Goal: Transaction & Acquisition: Purchase product/service

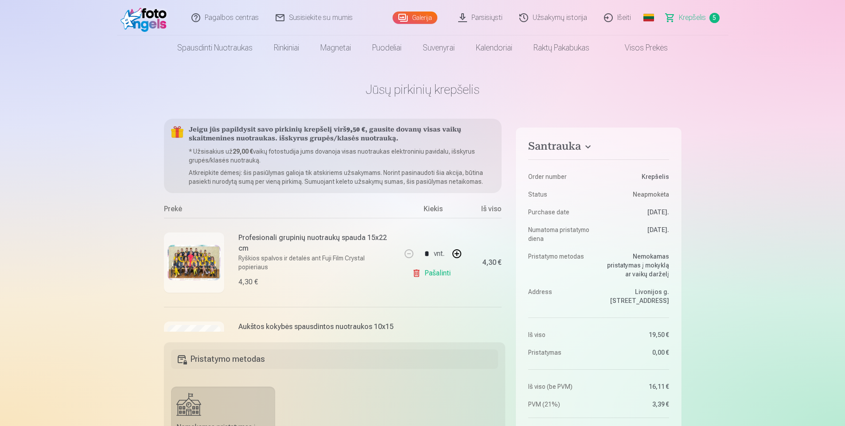
click at [183, 247] on img at bounding box center [194, 262] width 53 height 35
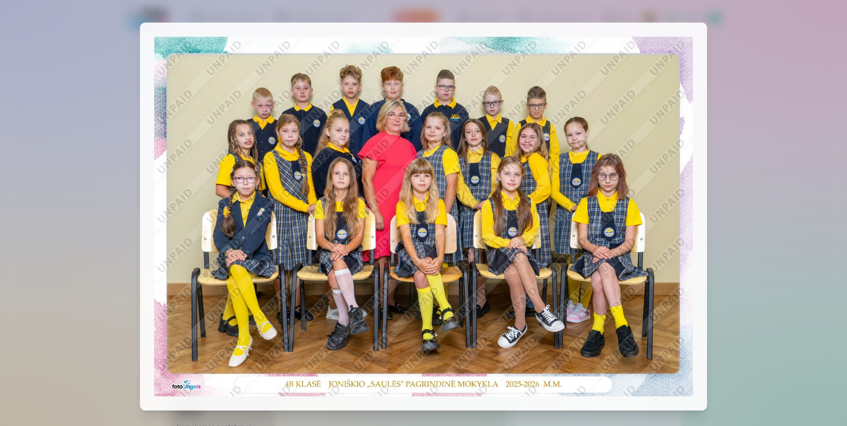
click at [677, 208] on img at bounding box center [423, 216] width 539 height 359
click at [534, 412] on div at bounding box center [423, 213] width 847 height 426
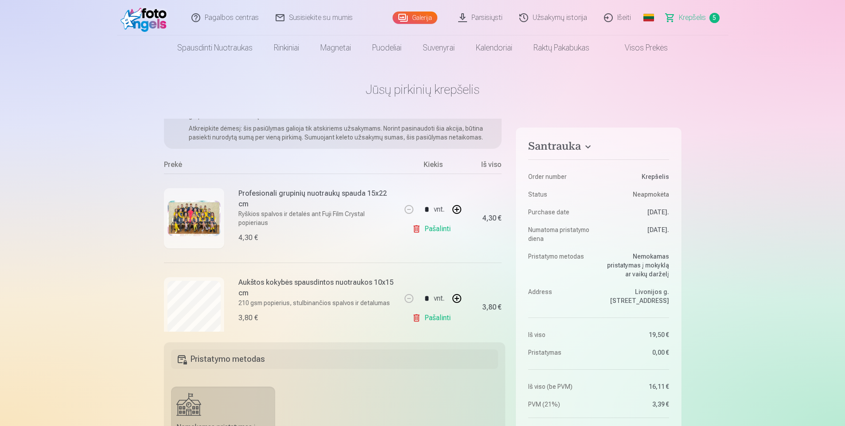
scroll to position [89, 0]
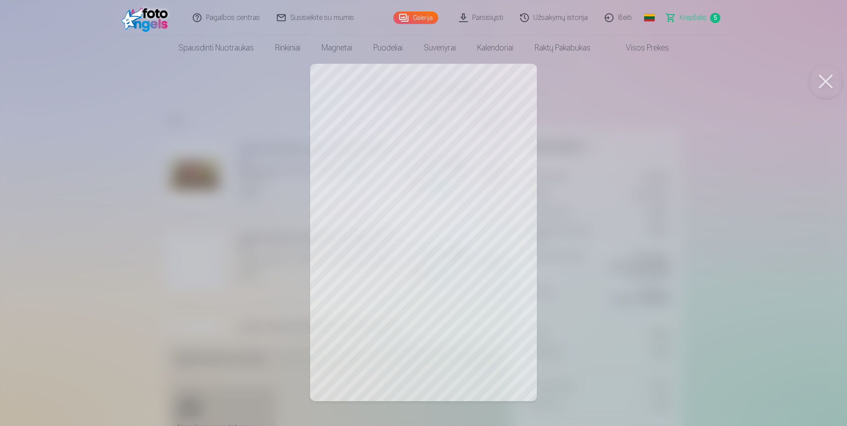
click at [823, 75] on button at bounding box center [825, 81] width 35 height 35
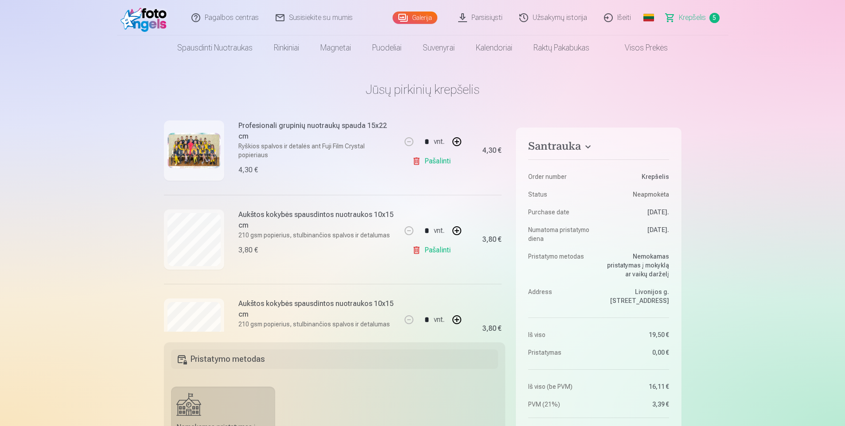
scroll to position [0, 0]
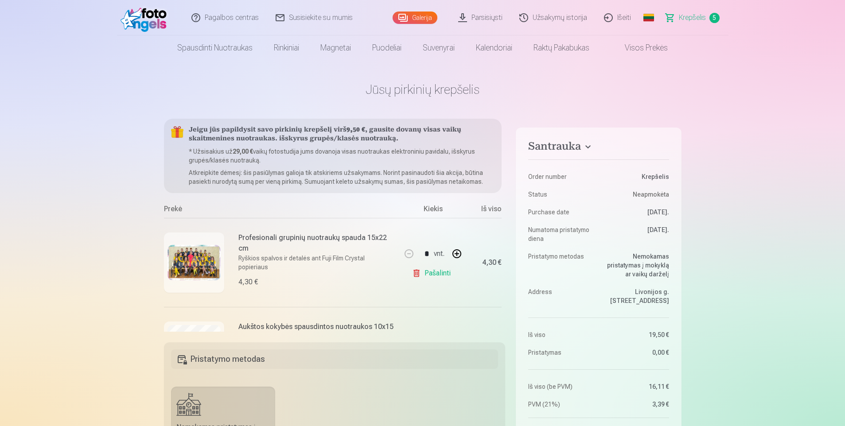
click at [172, 265] on img at bounding box center [194, 262] width 53 height 35
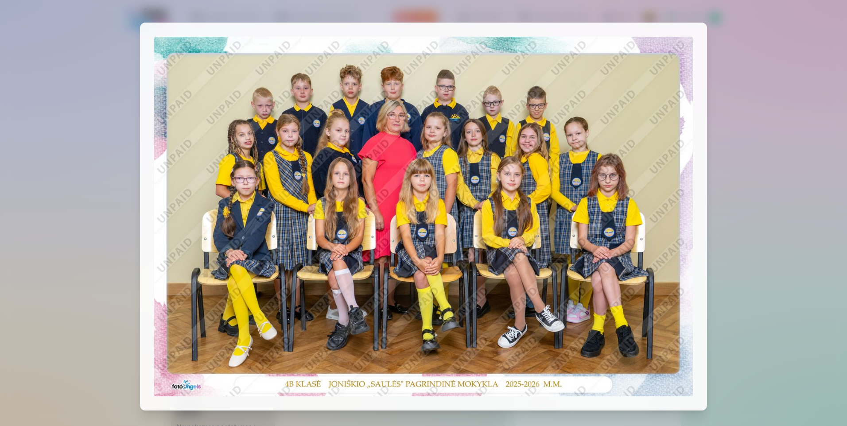
click at [816, 50] on div at bounding box center [423, 213] width 847 height 426
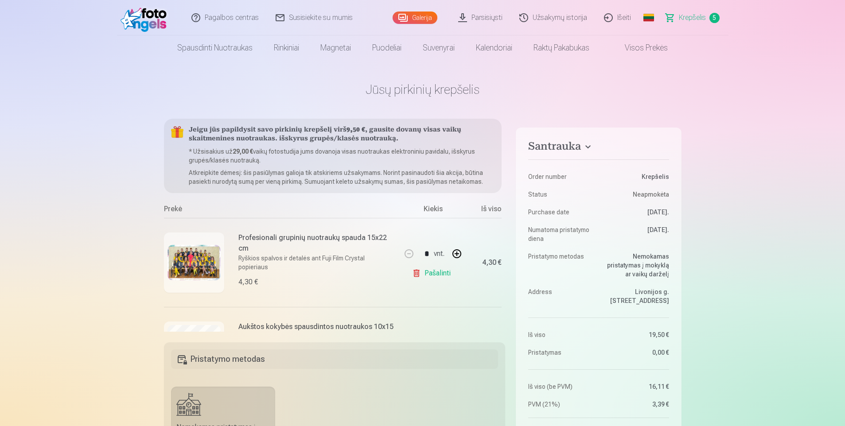
scroll to position [44, 0]
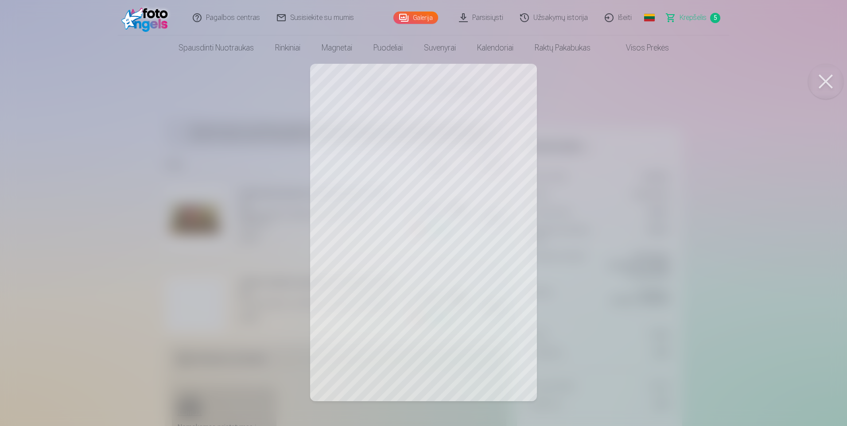
click at [690, 143] on div at bounding box center [423, 213] width 847 height 426
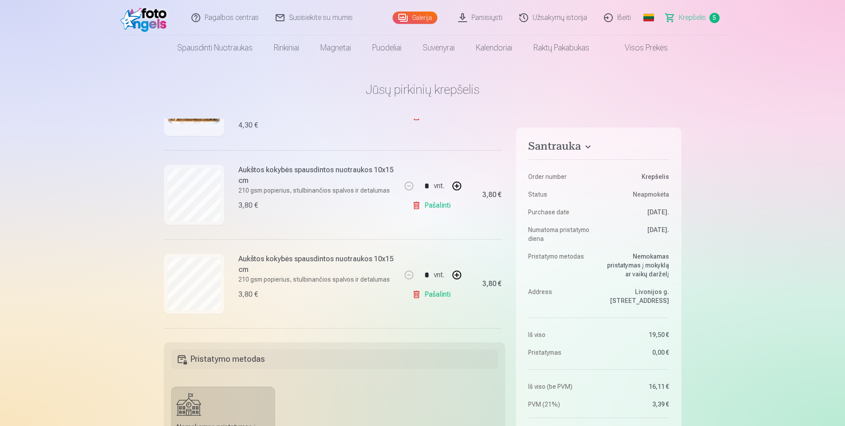
scroll to position [177, 0]
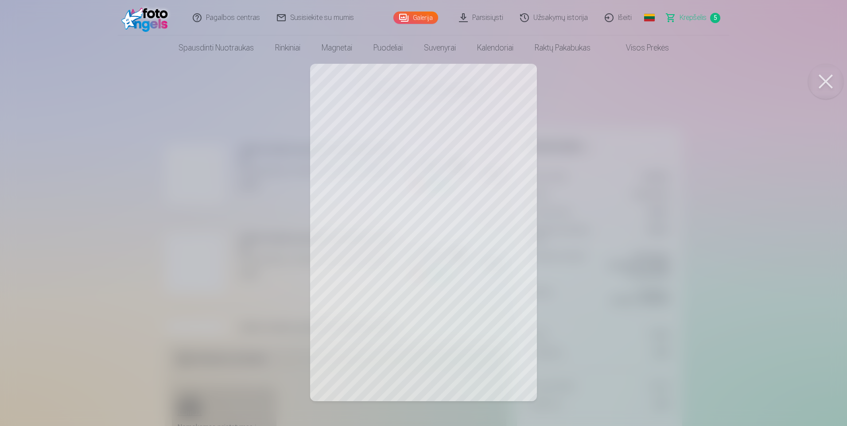
click at [824, 79] on button at bounding box center [825, 81] width 35 height 35
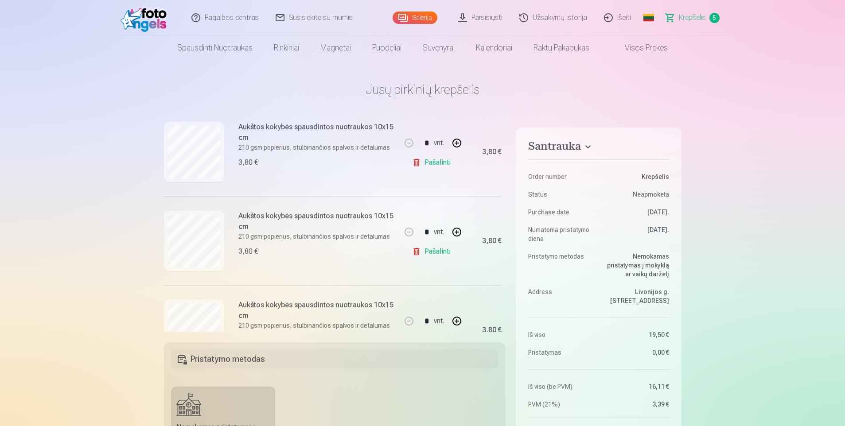
scroll to position [310, 0]
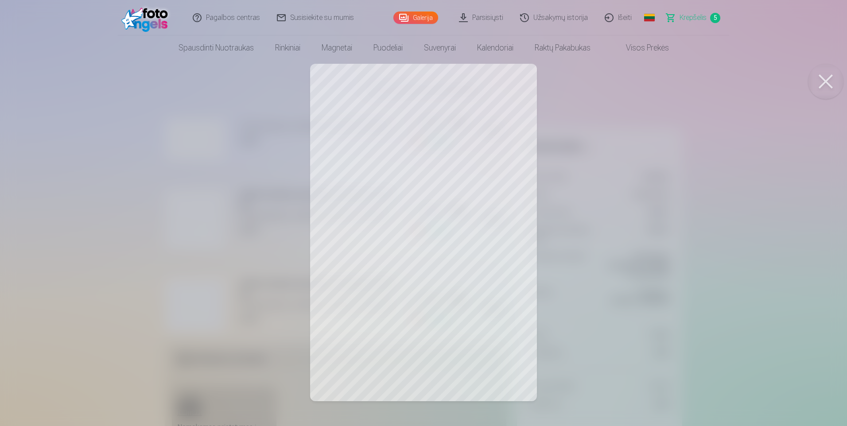
click at [823, 79] on button at bounding box center [825, 81] width 35 height 35
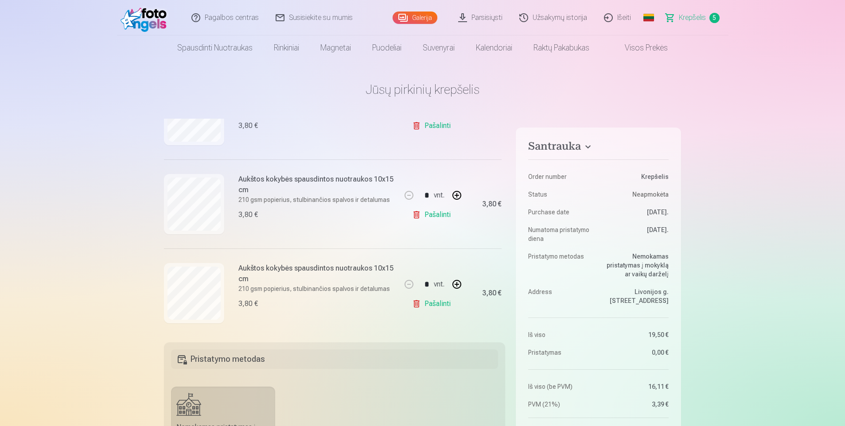
scroll to position [334, 0]
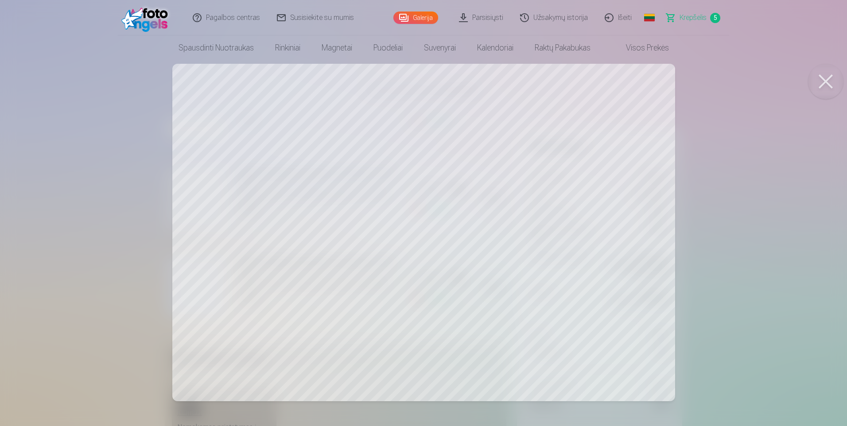
click at [831, 78] on button at bounding box center [825, 81] width 35 height 35
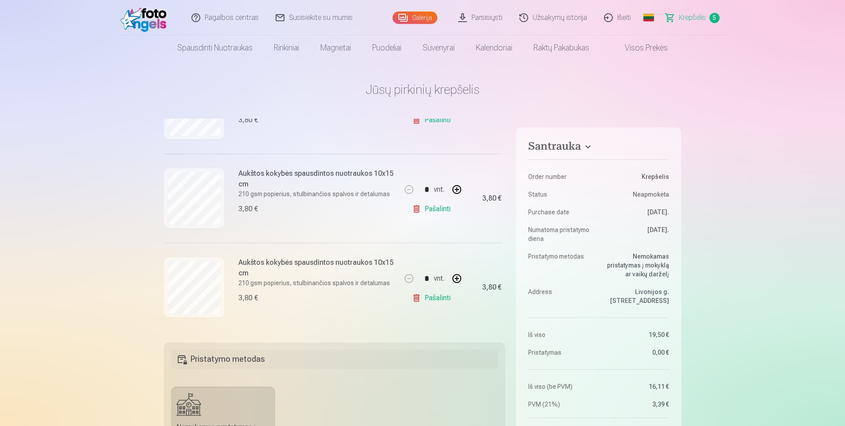
click at [148, 20] on img at bounding box center [146, 18] width 51 height 28
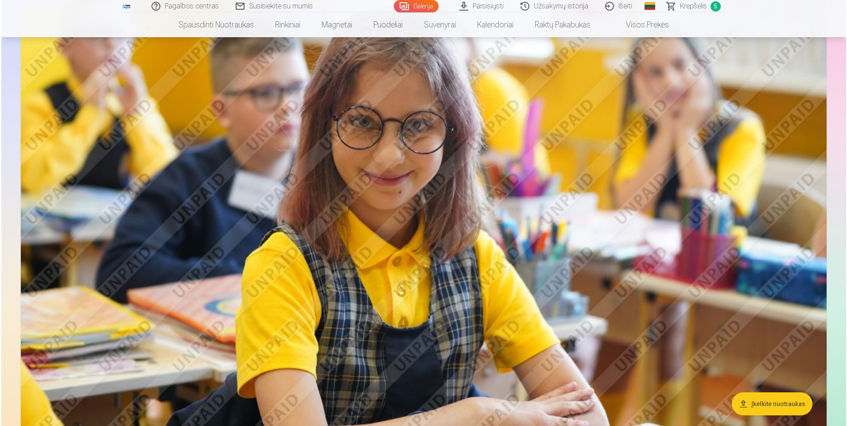
scroll to position [1285, 0]
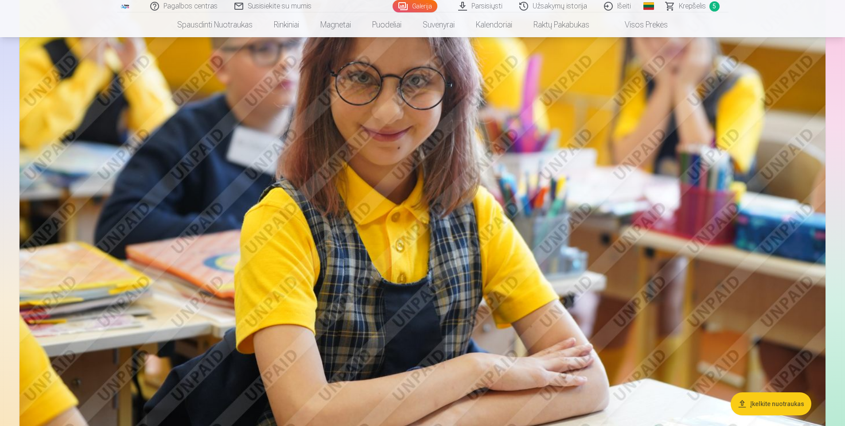
click at [436, 253] on img at bounding box center [422, 170] width 806 height 537
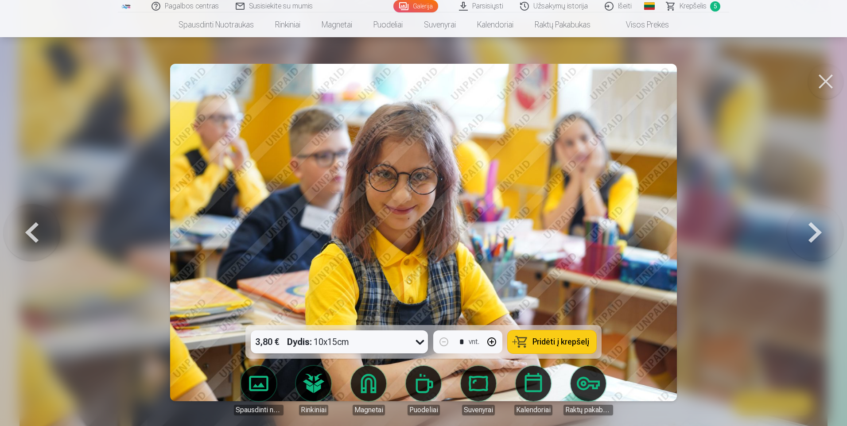
click at [575, 343] on span "Pridėti į krepšelį" at bounding box center [561, 342] width 57 height 8
click at [814, 235] on button at bounding box center [815, 233] width 57 height 168
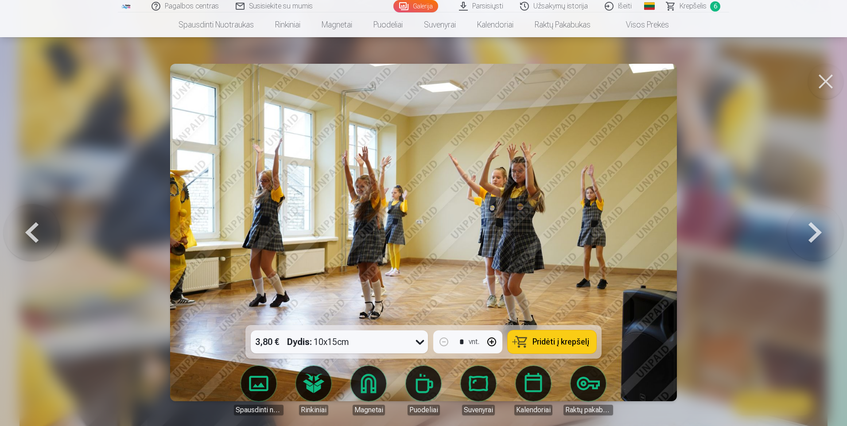
click at [814, 235] on button at bounding box center [815, 233] width 57 height 168
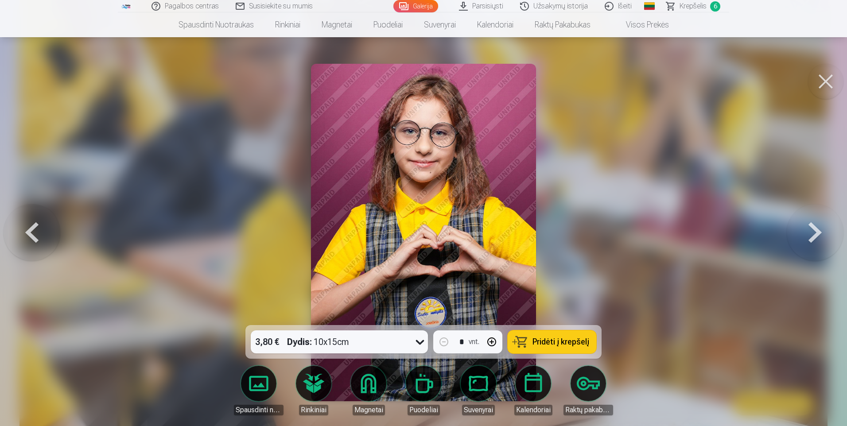
click at [31, 231] on button at bounding box center [32, 233] width 57 height 168
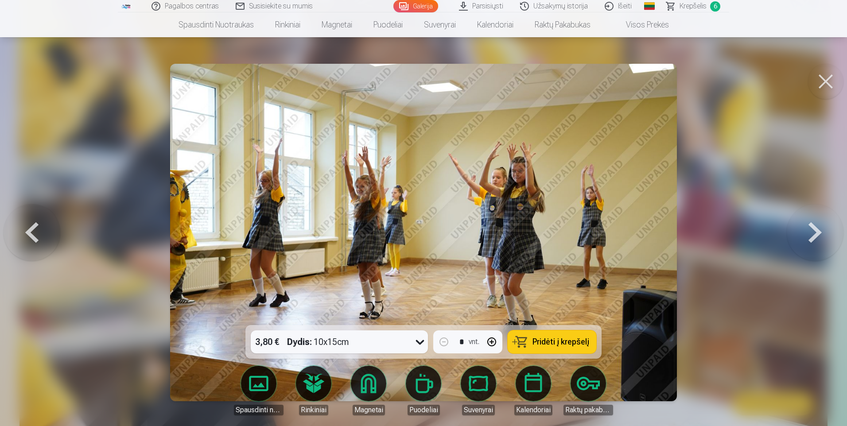
click at [810, 229] on button at bounding box center [815, 233] width 57 height 168
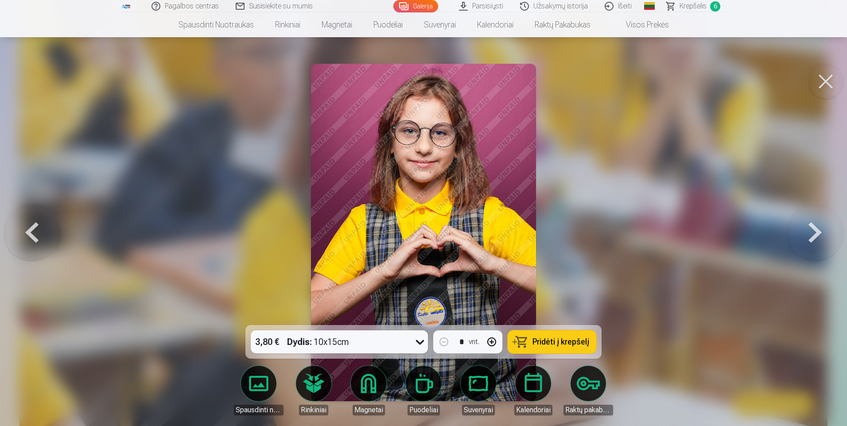
click at [810, 229] on button at bounding box center [815, 233] width 57 height 168
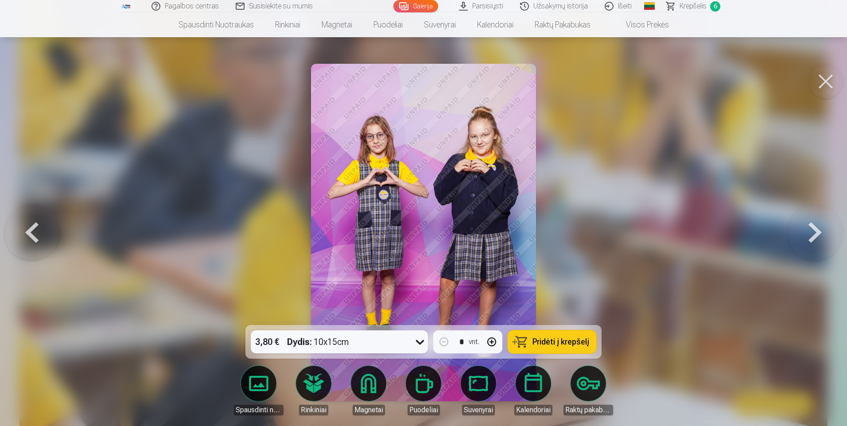
click at [810, 229] on button at bounding box center [815, 233] width 57 height 168
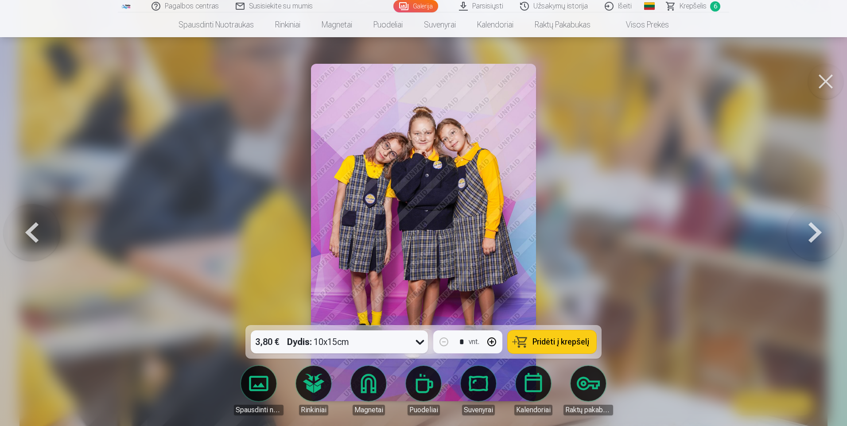
click at [810, 229] on button at bounding box center [815, 233] width 57 height 168
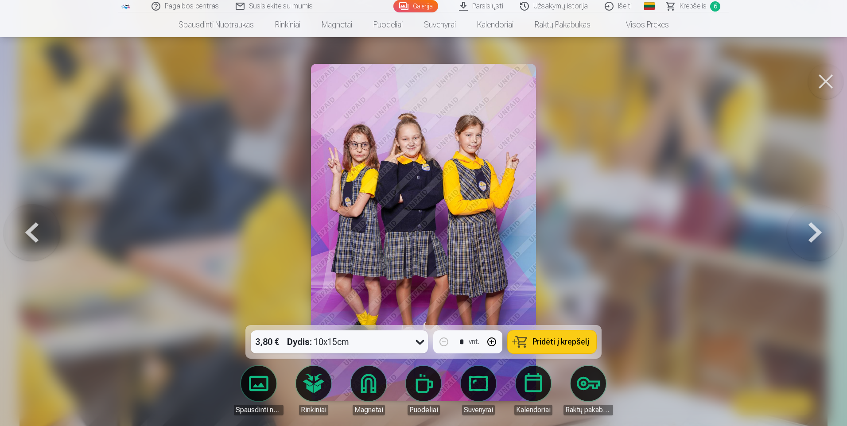
click at [810, 229] on button at bounding box center [815, 233] width 57 height 168
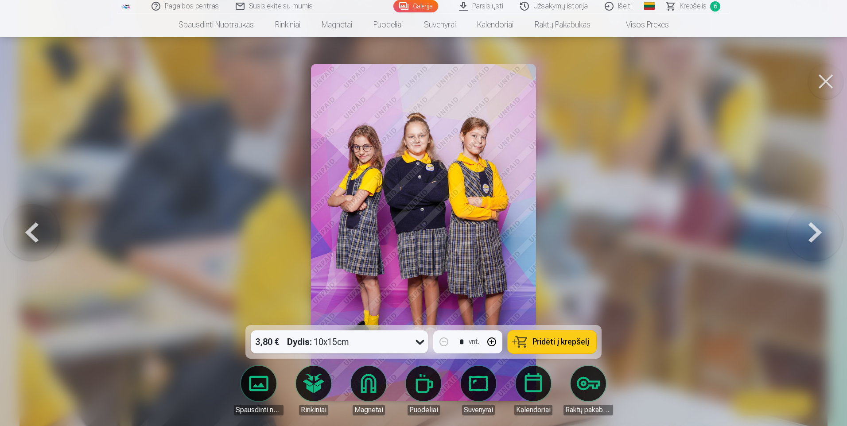
click at [810, 229] on button at bounding box center [815, 233] width 57 height 168
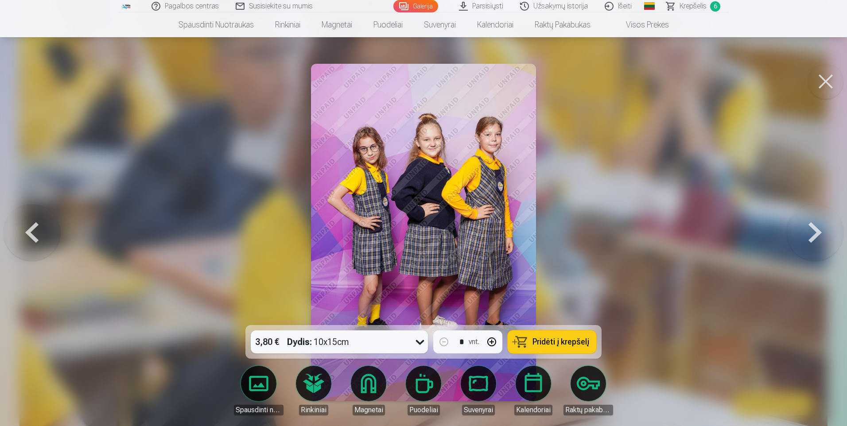
click at [810, 229] on button at bounding box center [815, 233] width 57 height 168
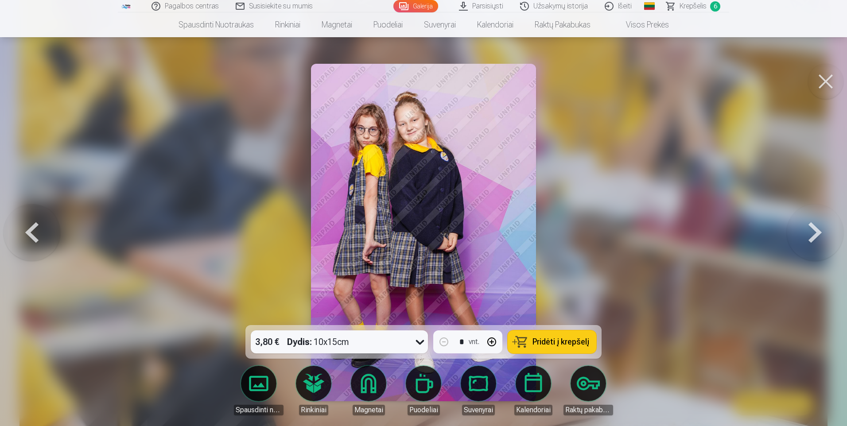
click at [810, 229] on button at bounding box center [815, 233] width 57 height 168
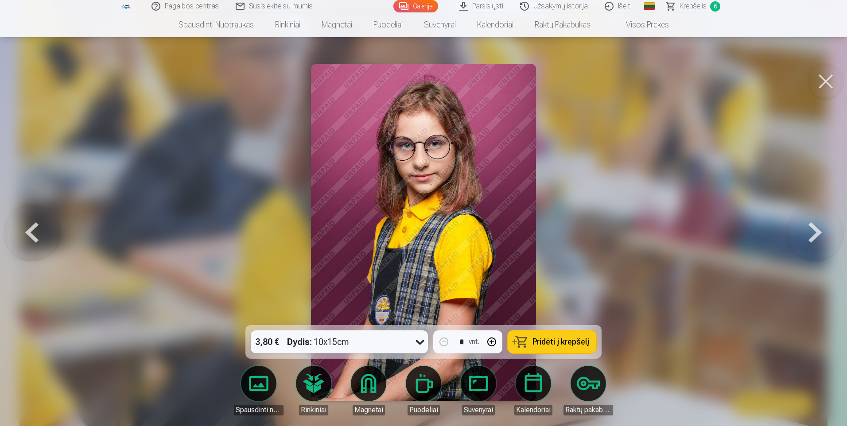
click at [28, 235] on button at bounding box center [32, 233] width 57 height 168
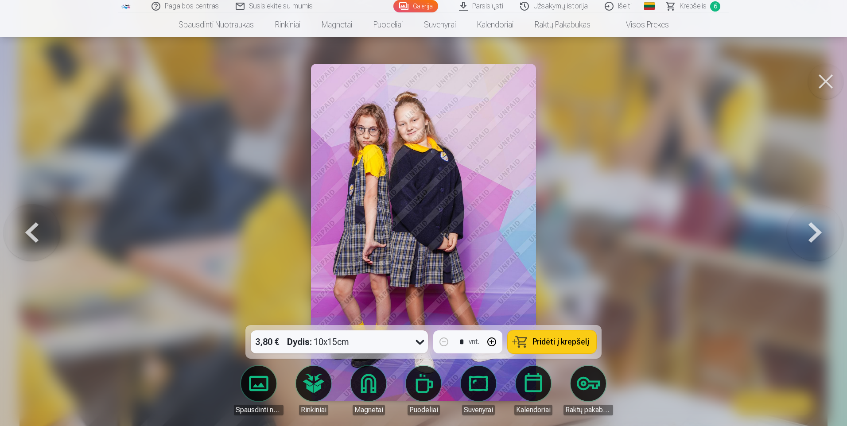
click at [807, 240] on button at bounding box center [815, 233] width 57 height 168
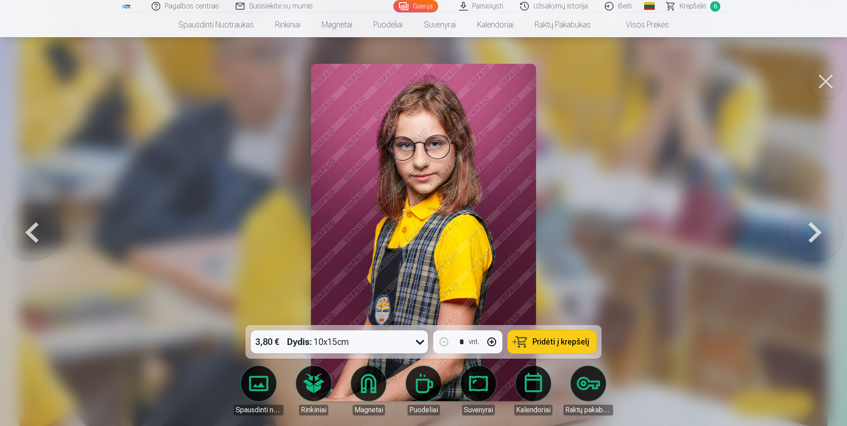
click at [807, 240] on button at bounding box center [815, 233] width 57 height 168
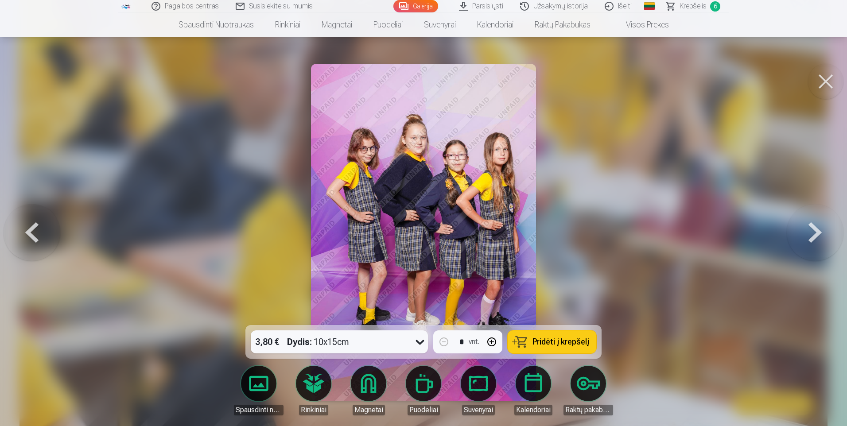
click at [807, 240] on button at bounding box center [815, 233] width 57 height 168
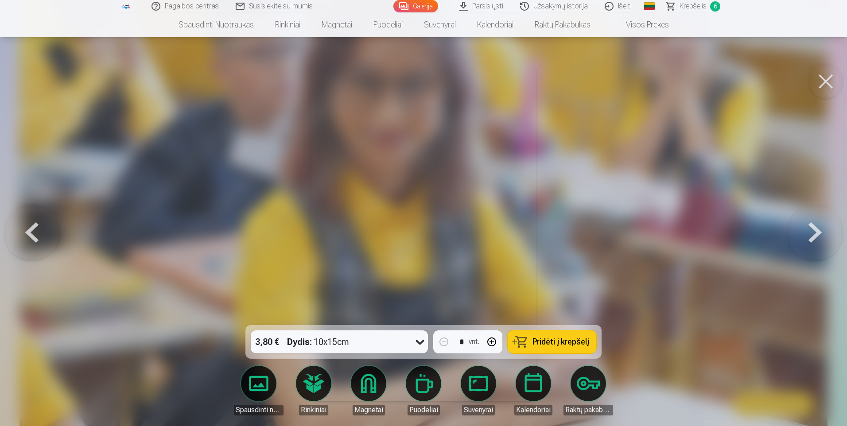
click at [807, 240] on button at bounding box center [815, 233] width 57 height 168
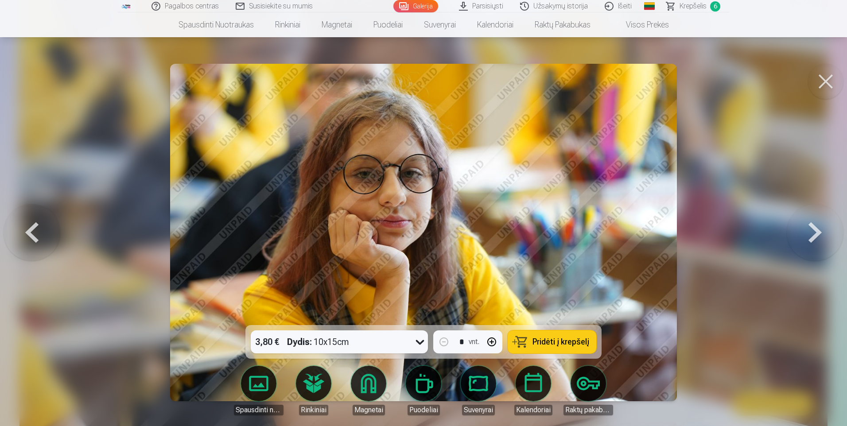
click at [807, 240] on button at bounding box center [815, 233] width 57 height 168
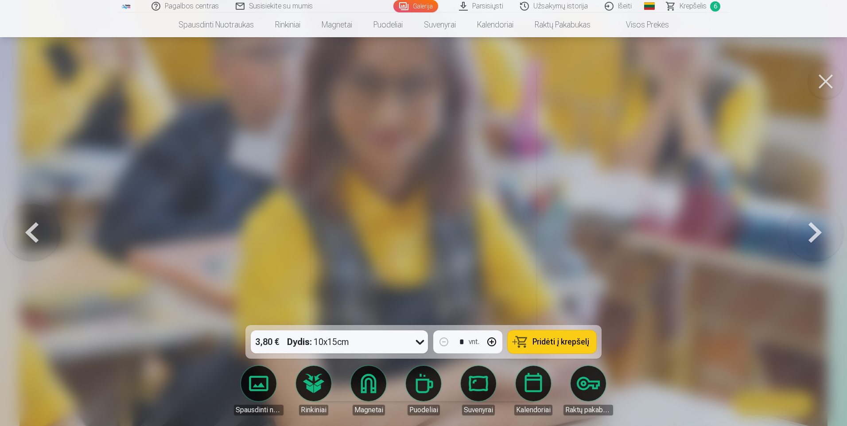
click at [807, 240] on button at bounding box center [815, 233] width 57 height 168
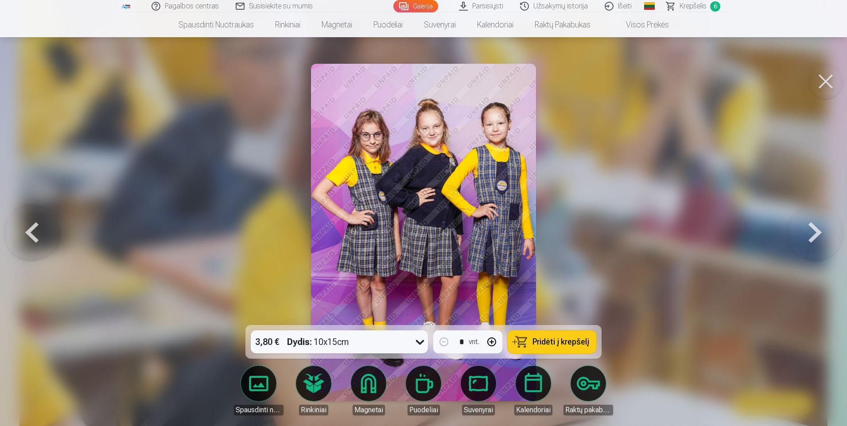
click at [807, 240] on button at bounding box center [815, 233] width 57 height 168
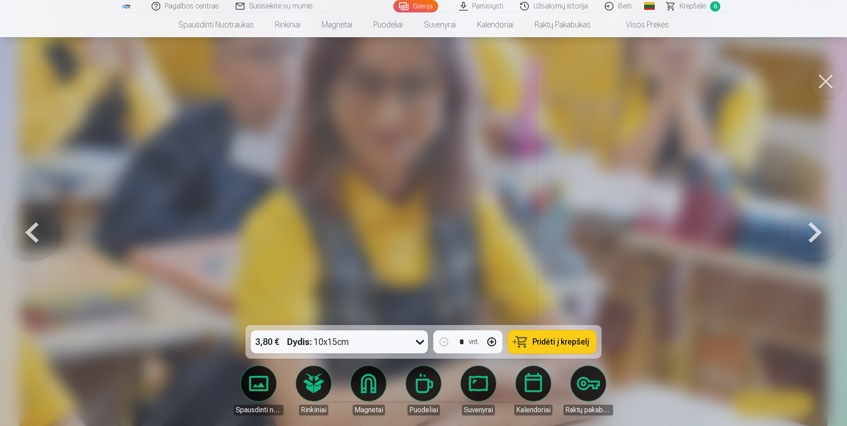
click at [807, 240] on button at bounding box center [815, 233] width 57 height 168
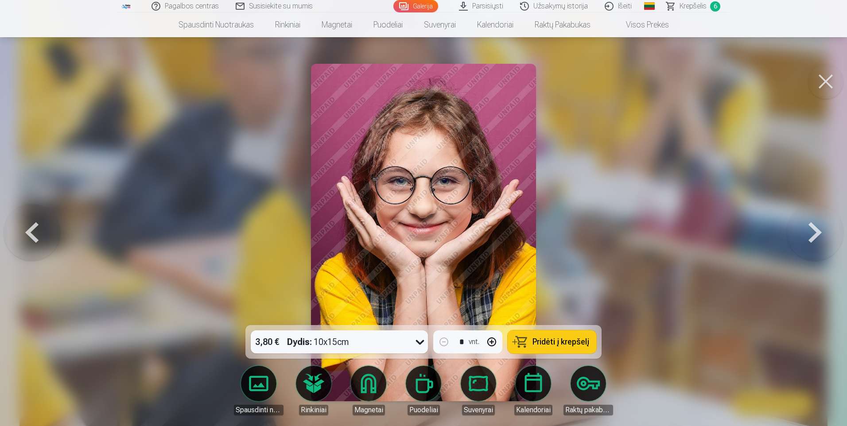
click at [807, 240] on button at bounding box center [815, 233] width 57 height 168
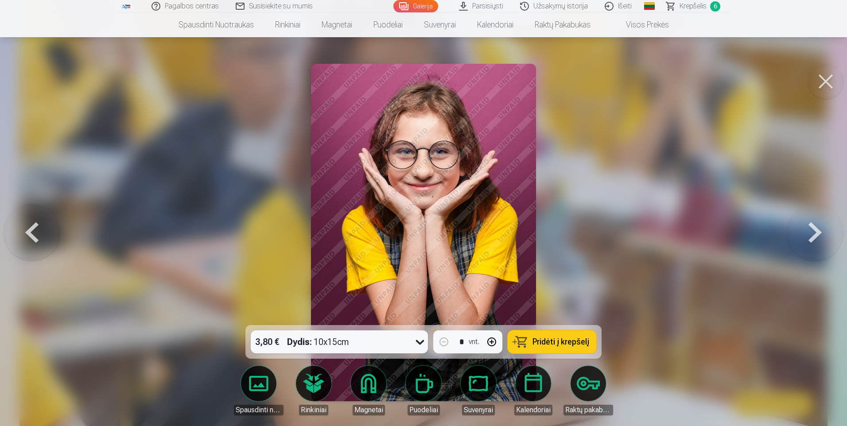
click at [807, 240] on button at bounding box center [815, 233] width 57 height 168
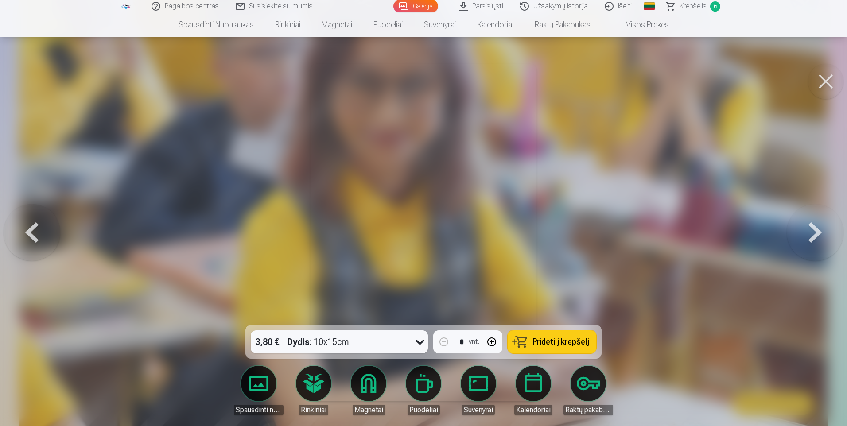
click at [807, 240] on button at bounding box center [815, 233] width 57 height 168
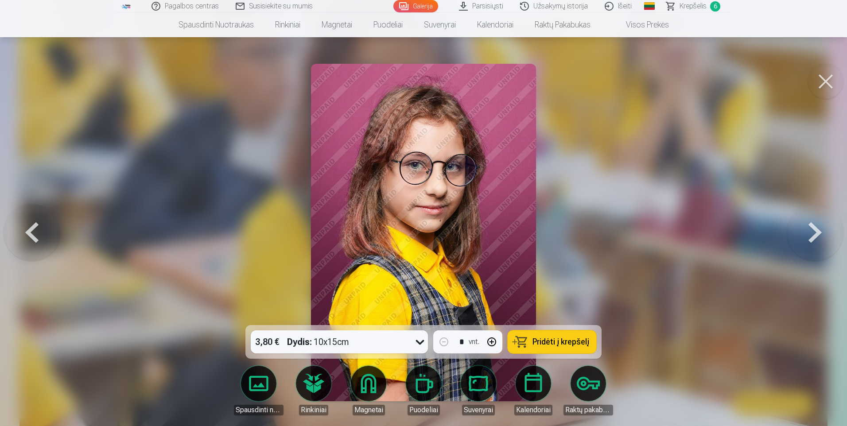
click at [807, 240] on button at bounding box center [815, 233] width 57 height 168
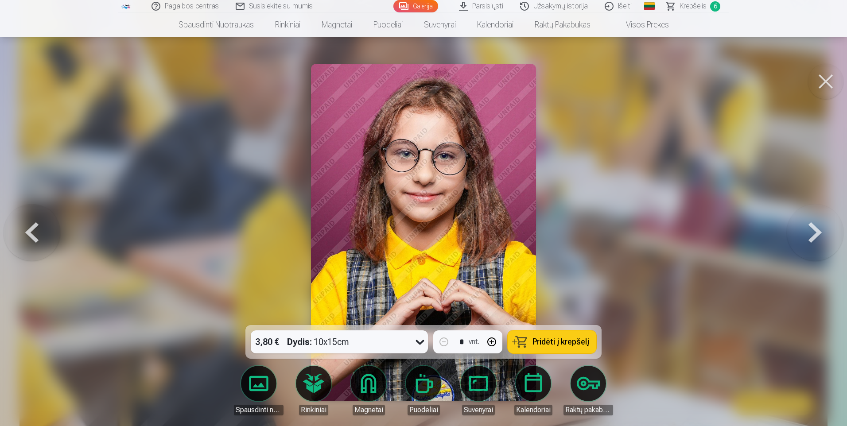
click at [807, 240] on button at bounding box center [815, 233] width 57 height 168
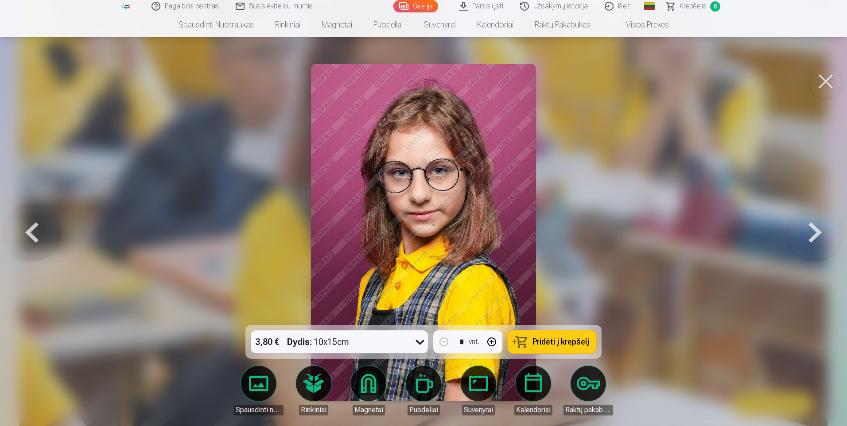
click at [807, 240] on button at bounding box center [815, 233] width 57 height 168
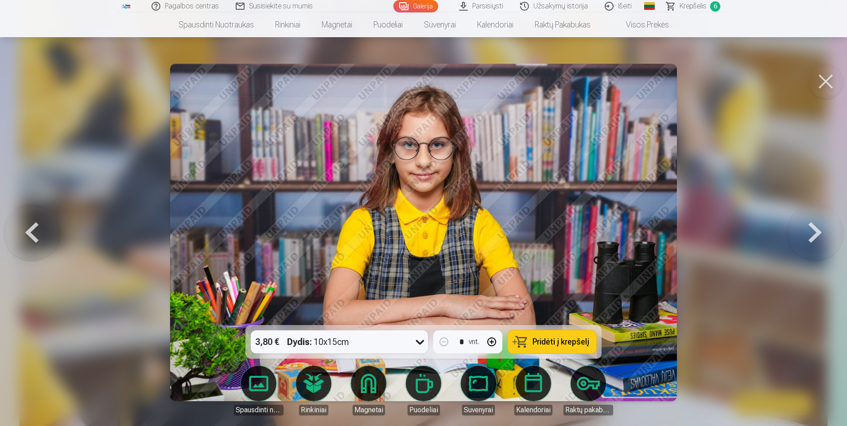
click at [807, 240] on button at bounding box center [815, 233] width 57 height 168
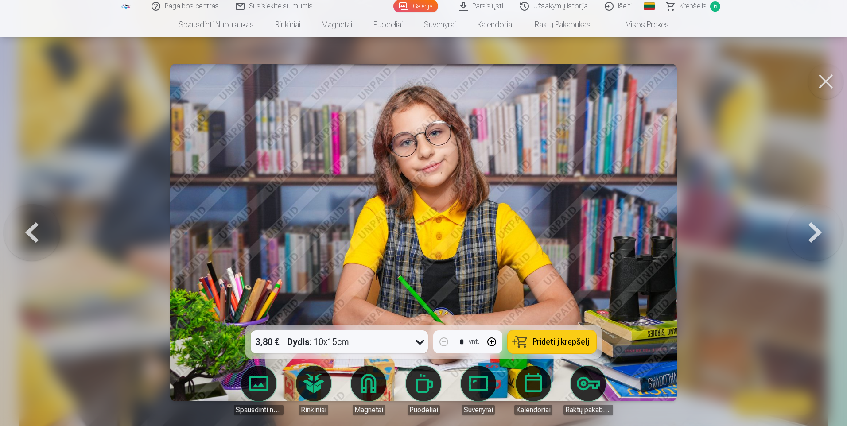
click at [807, 240] on button at bounding box center [815, 233] width 57 height 168
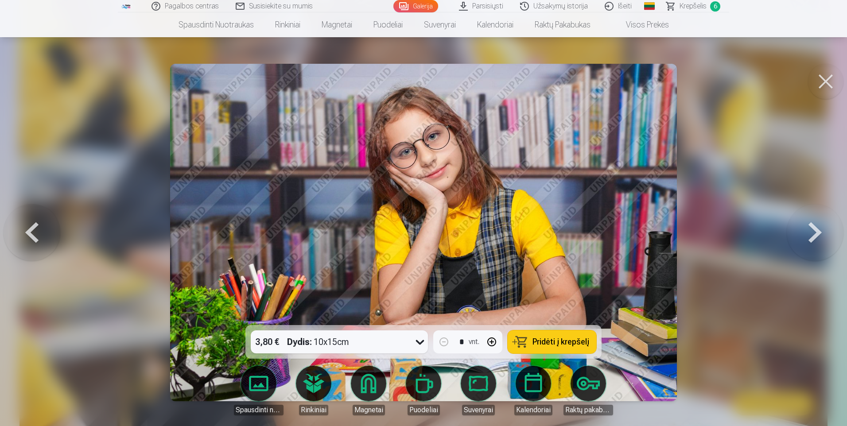
click at [807, 240] on button at bounding box center [815, 233] width 57 height 168
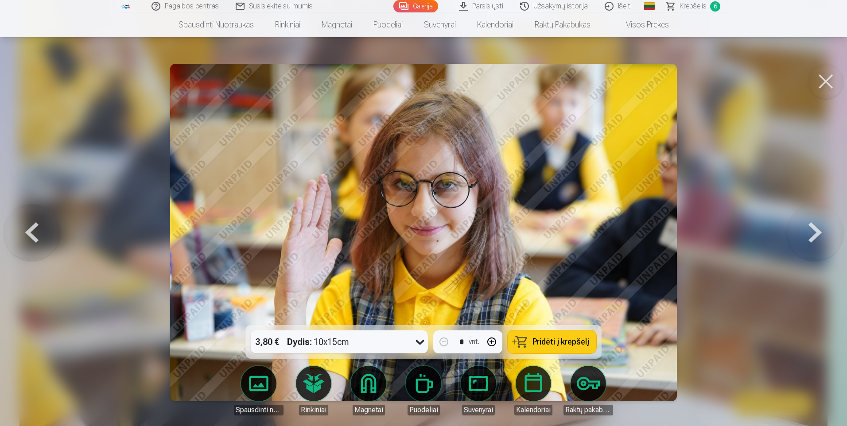
click at [807, 240] on button at bounding box center [815, 233] width 57 height 168
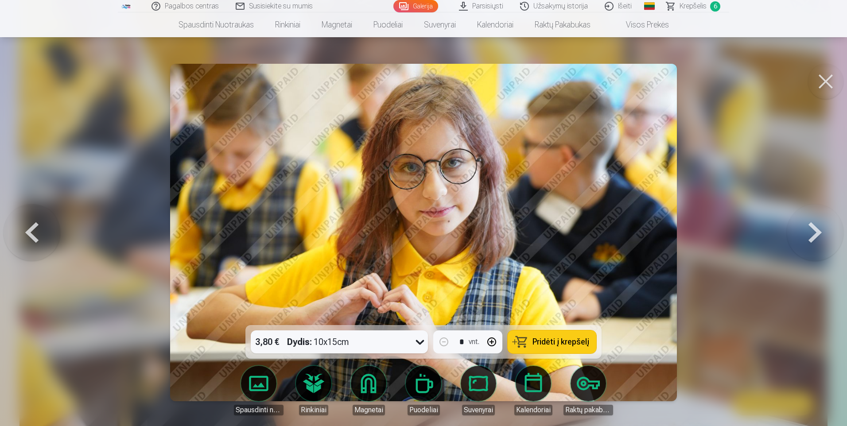
click at [807, 240] on button at bounding box center [815, 233] width 57 height 168
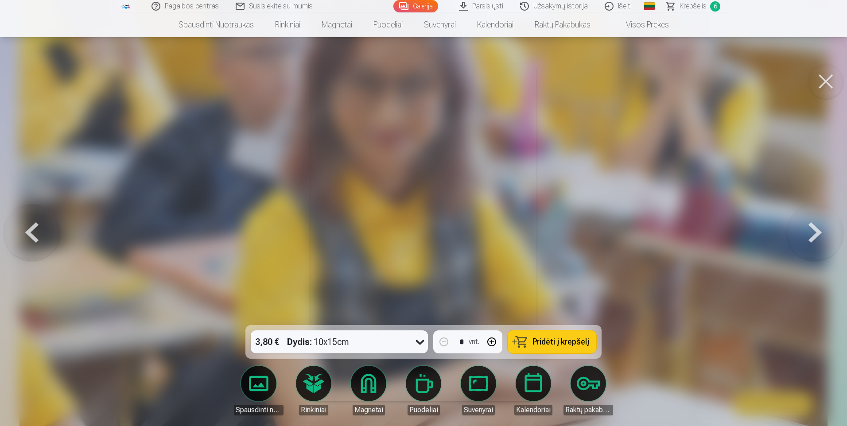
click at [807, 240] on button at bounding box center [815, 233] width 57 height 168
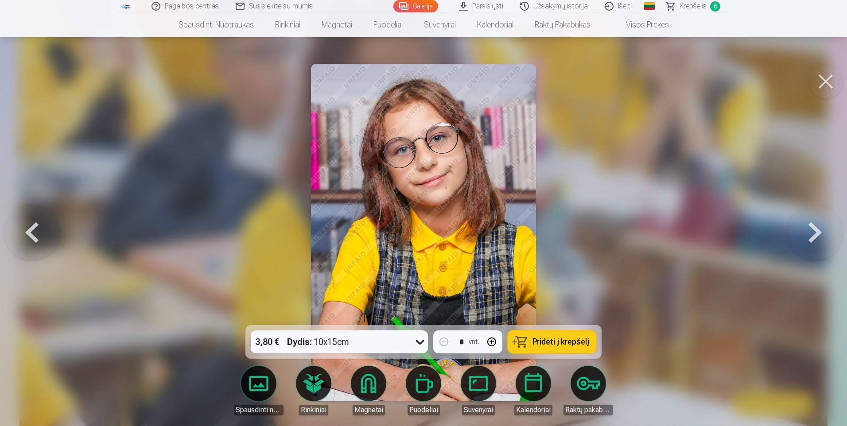
click at [807, 240] on button at bounding box center [815, 233] width 57 height 168
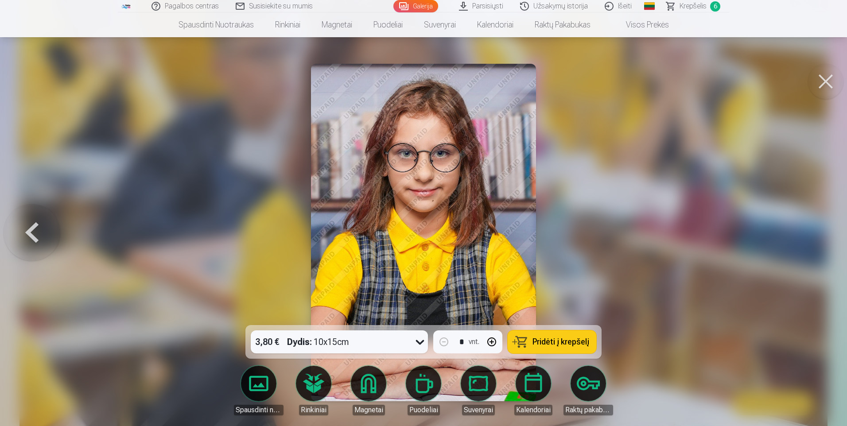
click at [554, 339] on span "Pridėti į krepšelį" at bounding box center [561, 342] width 57 height 8
click at [814, 204] on div at bounding box center [423, 213] width 847 height 426
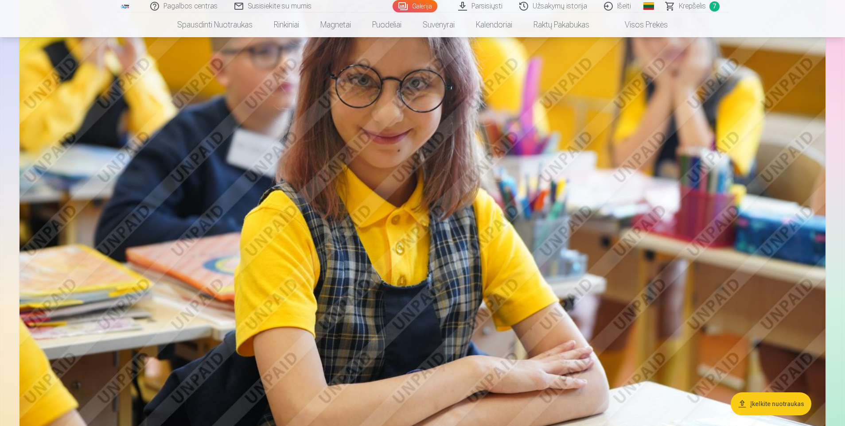
click at [787, 221] on img at bounding box center [422, 172] width 806 height 537
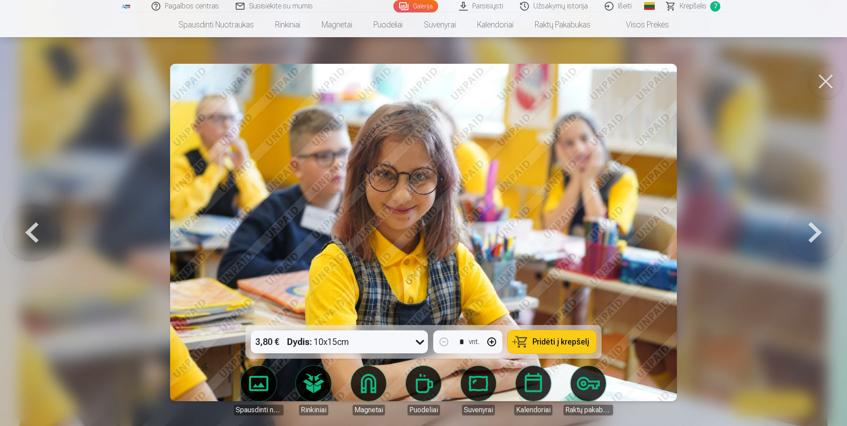
click at [827, 79] on button at bounding box center [825, 81] width 35 height 35
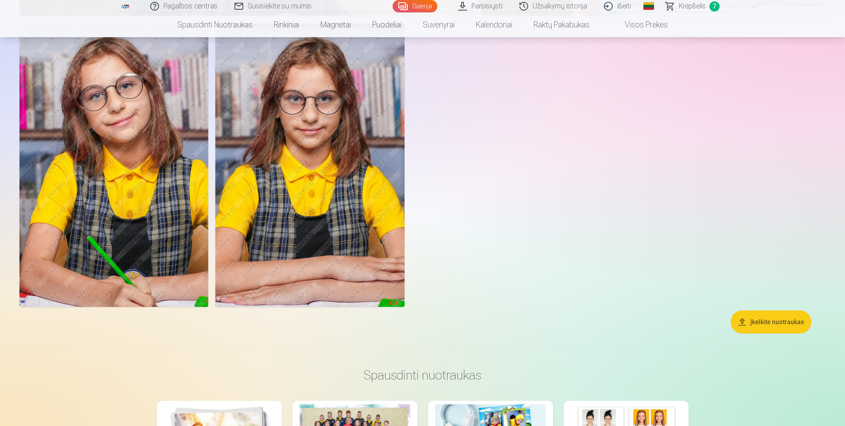
scroll to position [6021, 0]
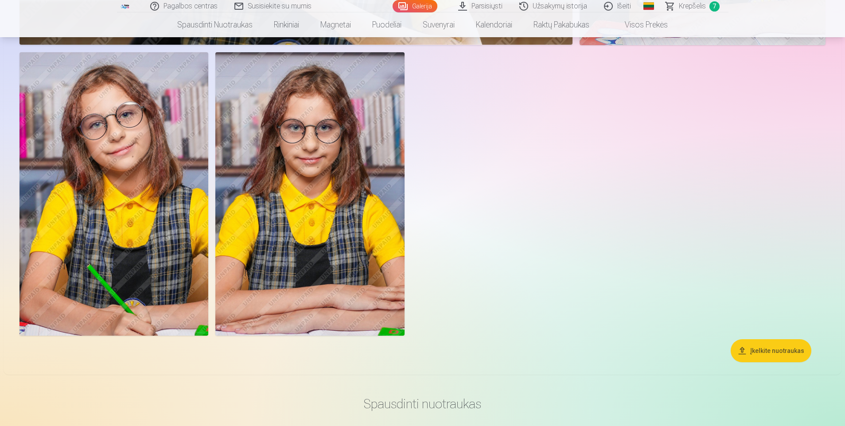
click at [694, 11] on span "Krepšelis" at bounding box center [692, 6] width 27 height 11
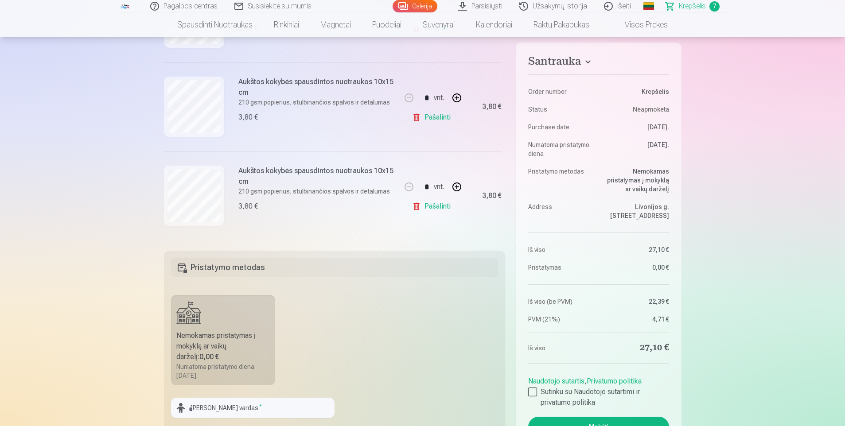
scroll to position [89, 0]
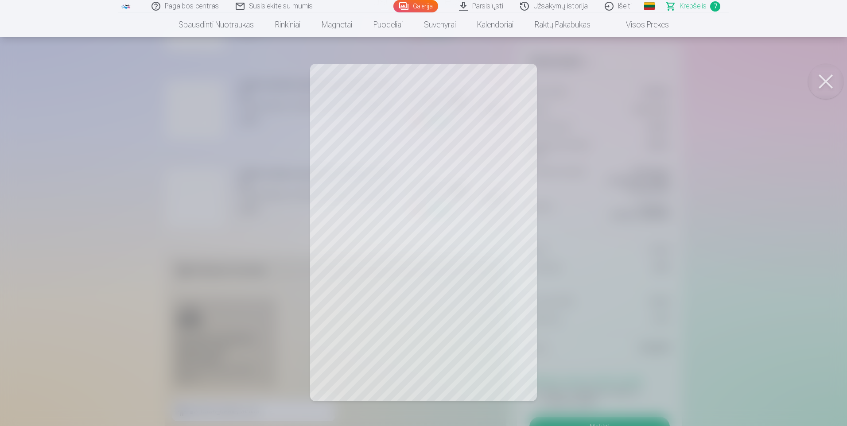
click at [496, 336] on div at bounding box center [423, 213] width 847 height 426
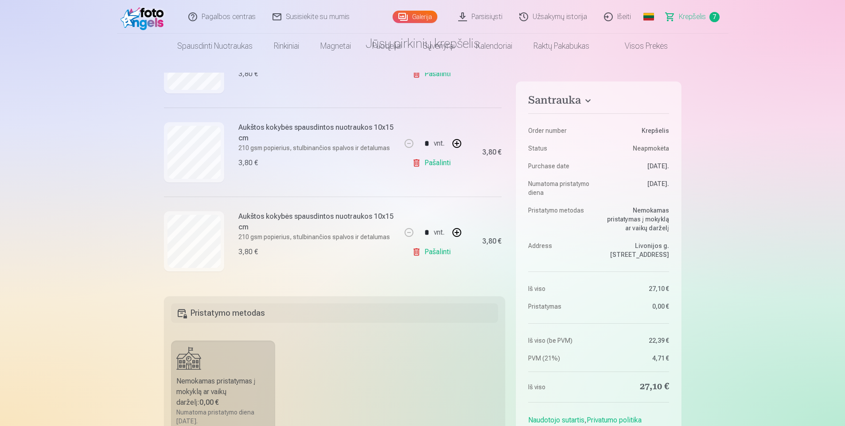
scroll to position [0, 0]
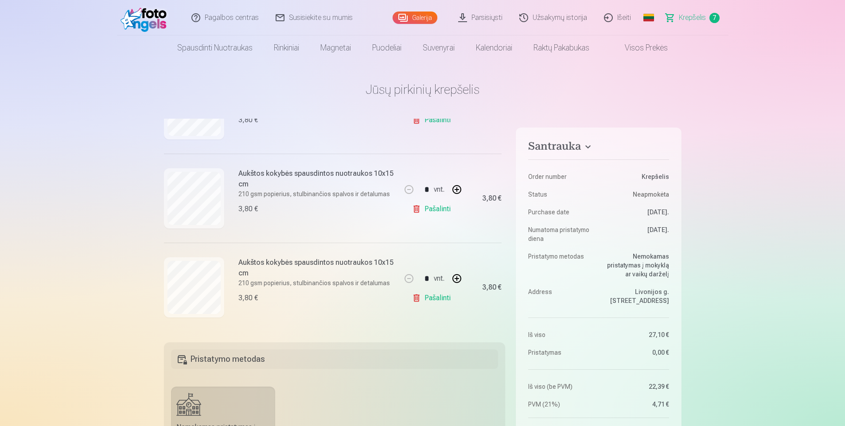
click at [136, 12] on img at bounding box center [146, 18] width 51 height 28
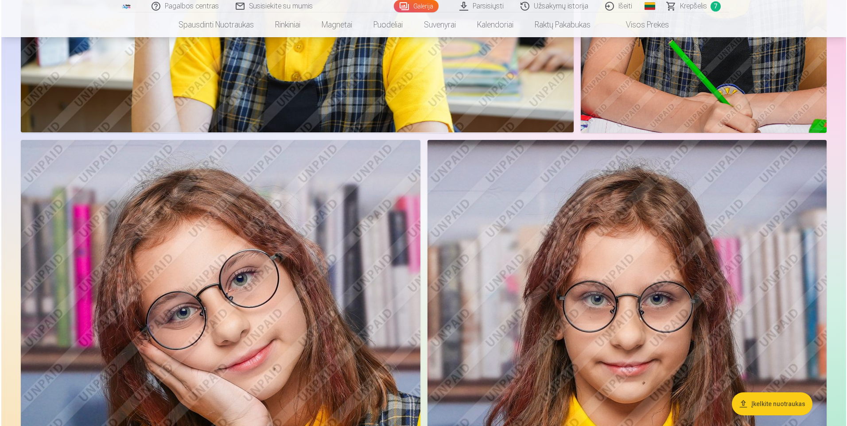
scroll to position [3191, 0]
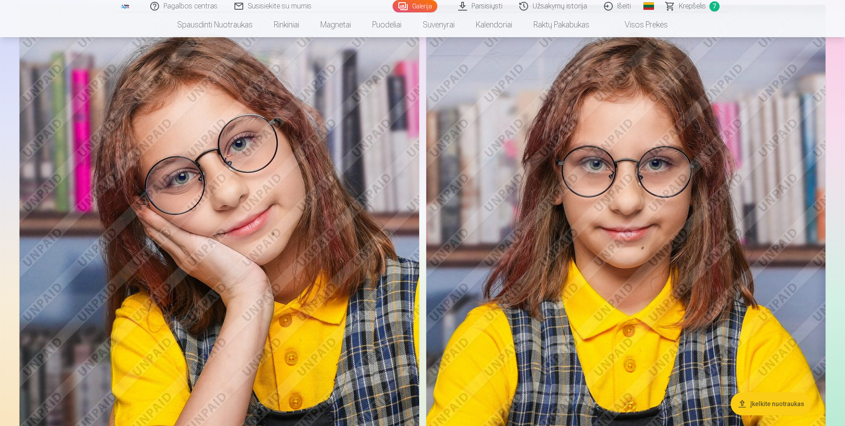
click at [367, 248] on img at bounding box center [219, 305] width 400 height 600
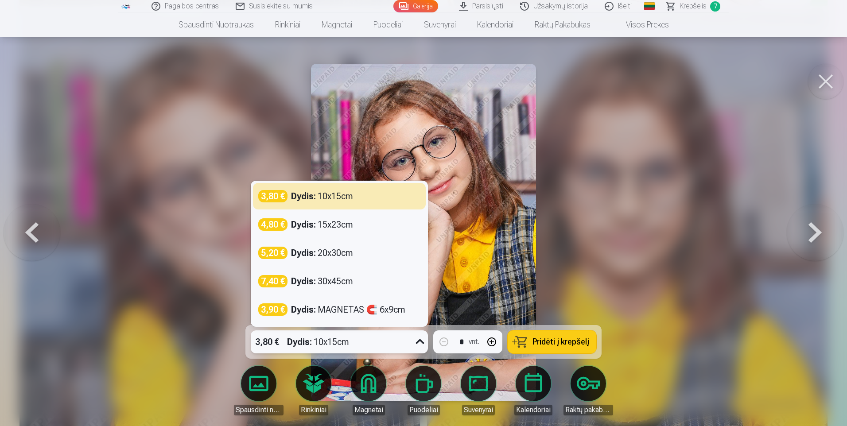
click at [401, 347] on div "3,80 € Dydis : 10x15cm" at bounding box center [331, 342] width 160 height 23
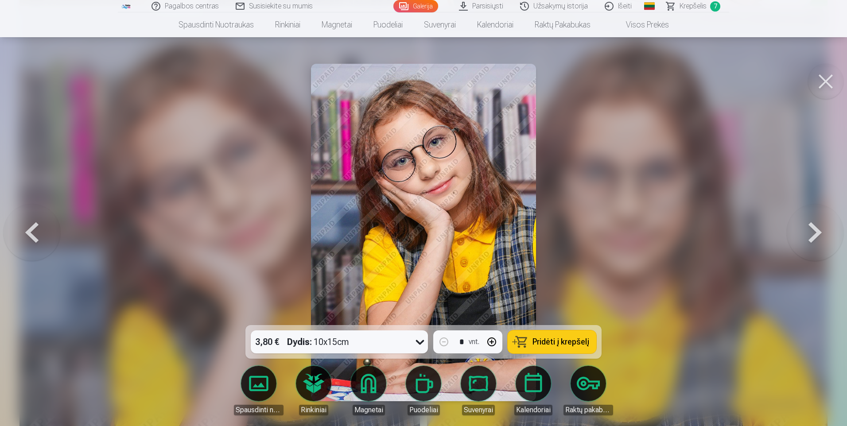
click at [612, 216] on div at bounding box center [423, 213] width 847 height 426
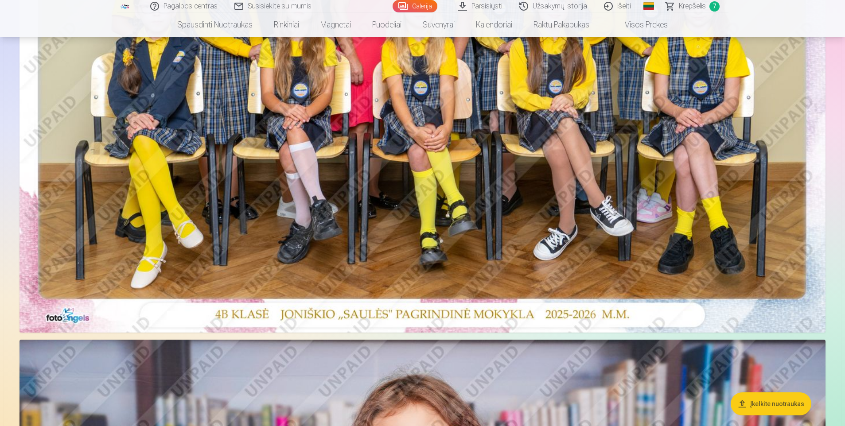
scroll to position [613, 0]
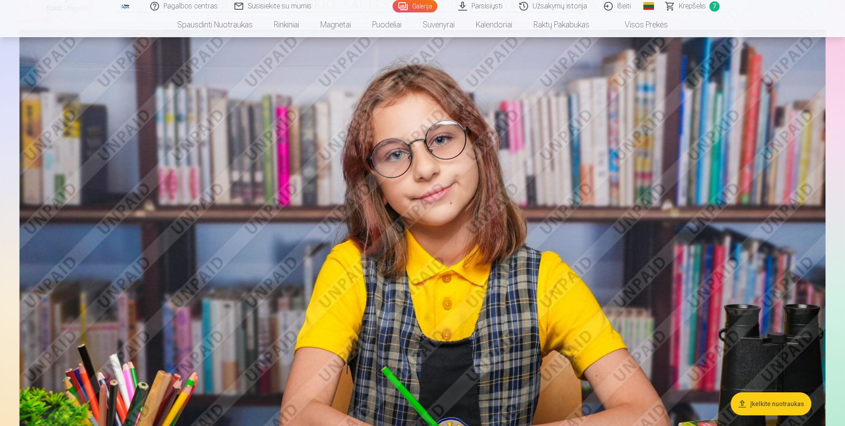
click at [697, 8] on span "Krepšelis" at bounding box center [692, 6] width 27 height 11
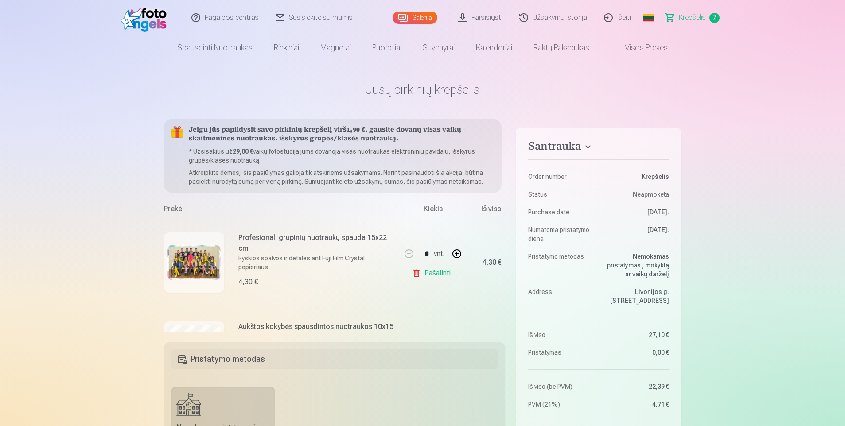
click at [148, 19] on img at bounding box center [146, 18] width 51 height 28
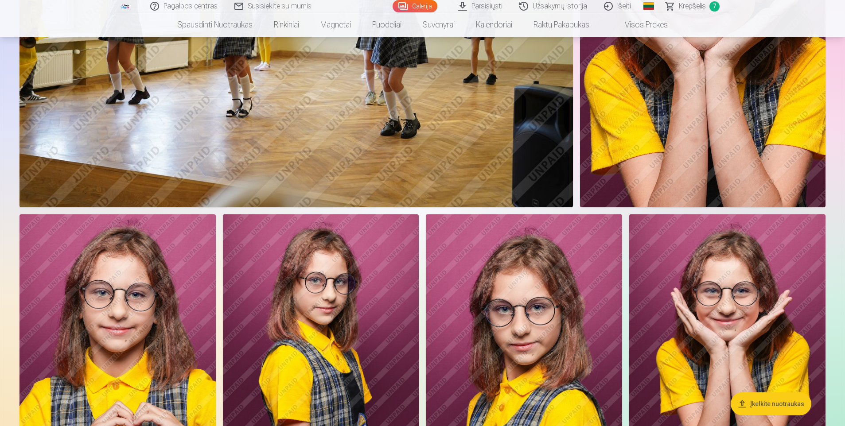
scroll to position [4874, 0]
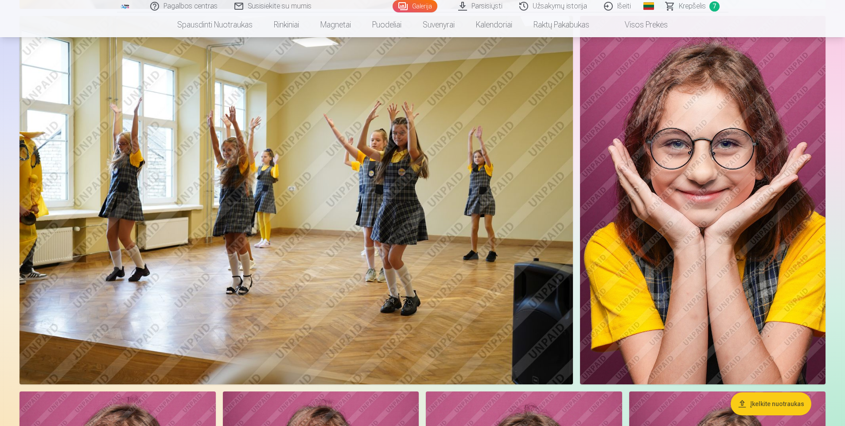
click at [755, 262] on img at bounding box center [703, 200] width 246 height 369
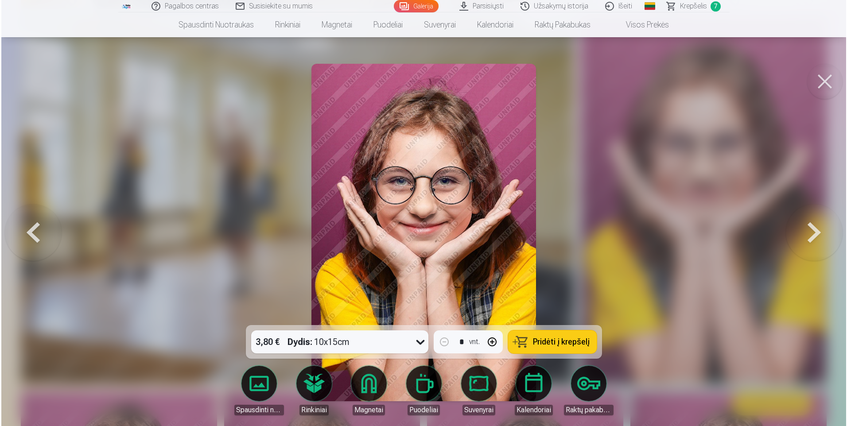
scroll to position [4886, 0]
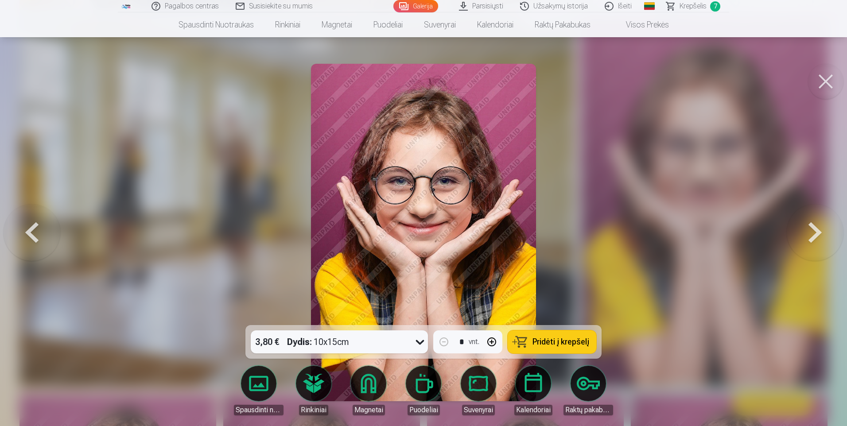
click at [374, 342] on div "3,80 € Dydis : 10x15cm" at bounding box center [331, 342] width 160 height 23
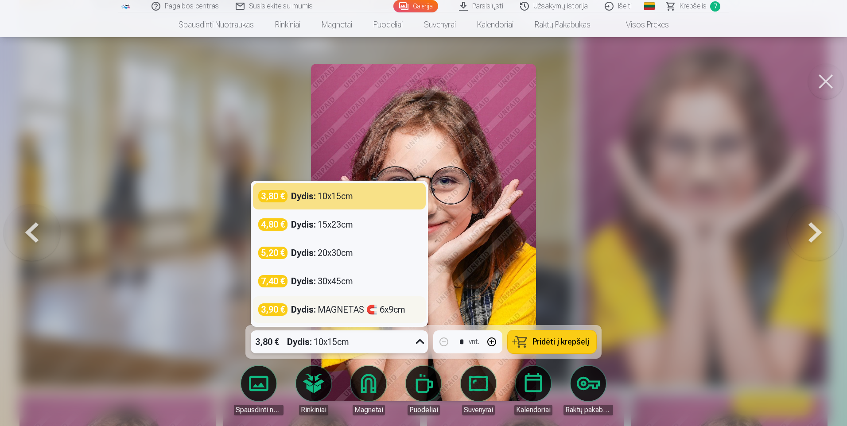
click at [374, 312] on div "Dydis : MAGNETAS 🧲 6x9cm" at bounding box center [348, 310] width 114 height 12
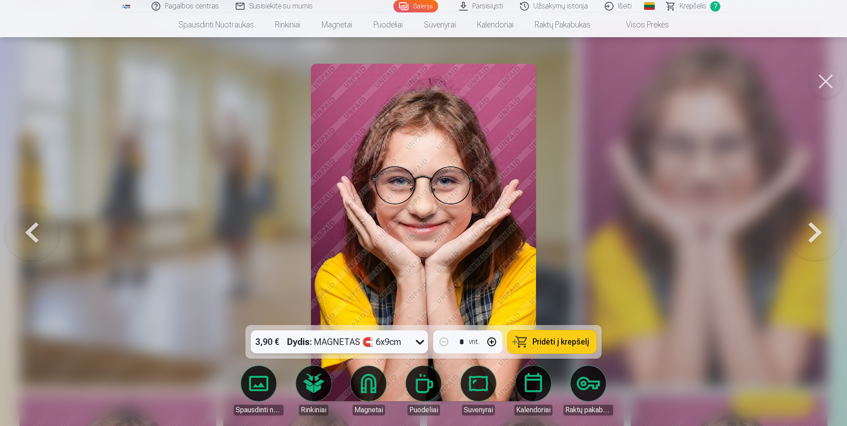
click at [565, 346] on span "Pridėti į krepšelį" at bounding box center [561, 342] width 57 height 8
click at [827, 80] on button at bounding box center [825, 81] width 35 height 35
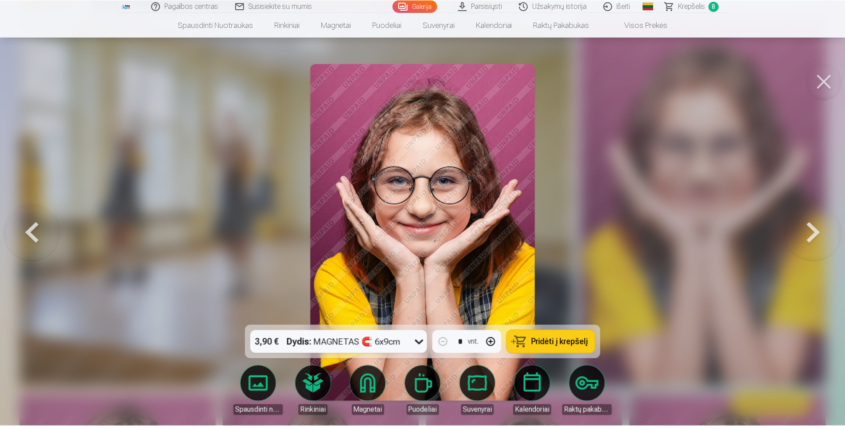
scroll to position [4874, 0]
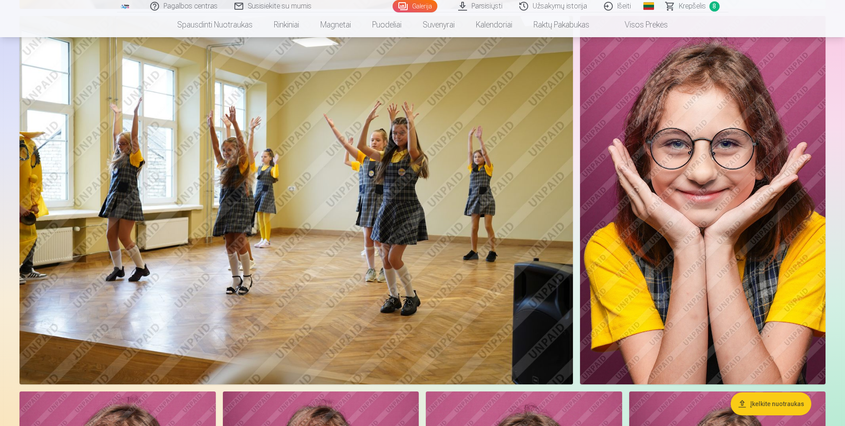
click at [684, 4] on span "Krepšelis" at bounding box center [692, 6] width 27 height 11
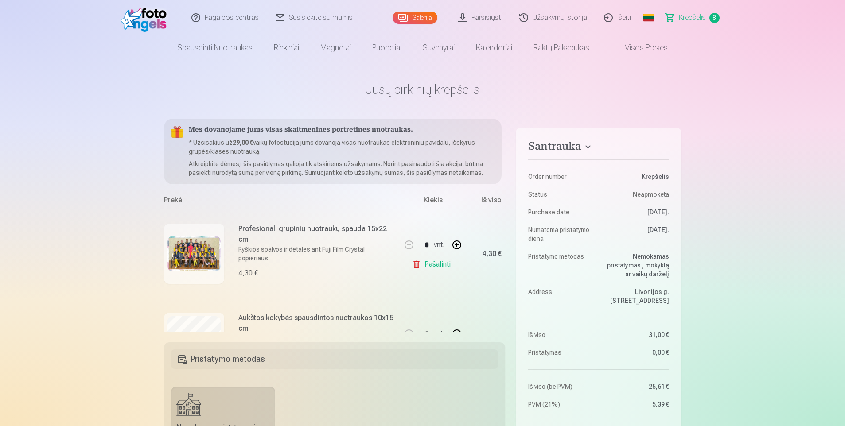
click at [192, 251] on img at bounding box center [194, 253] width 53 height 35
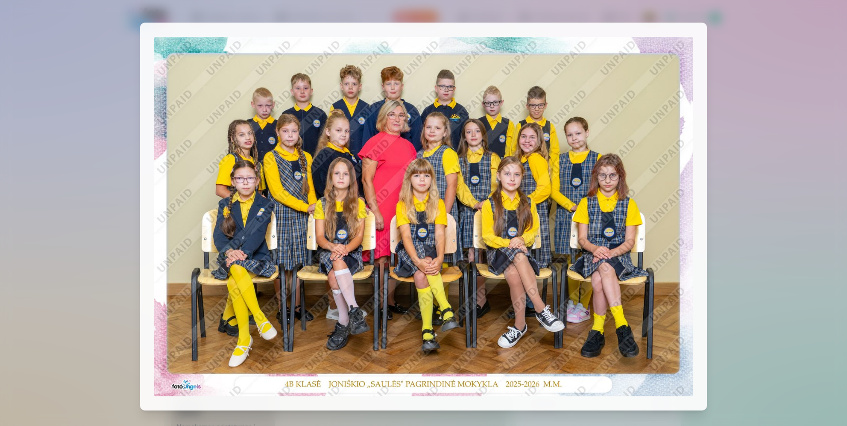
click at [674, 221] on img at bounding box center [423, 216] width 539 height 359
click at [601, 259] on img at bounding box center [423, 216] width 539 height 359
click at [806, 46] on div at bounding box center [423, 213] width 847 height 426
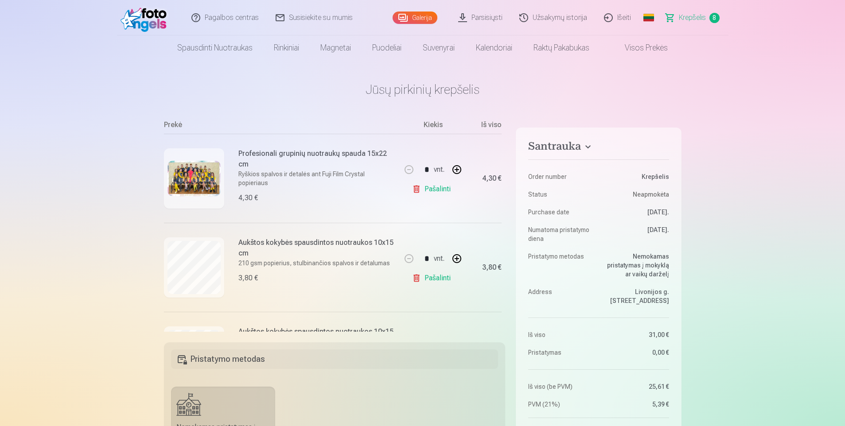
scroll to position [89, 0]
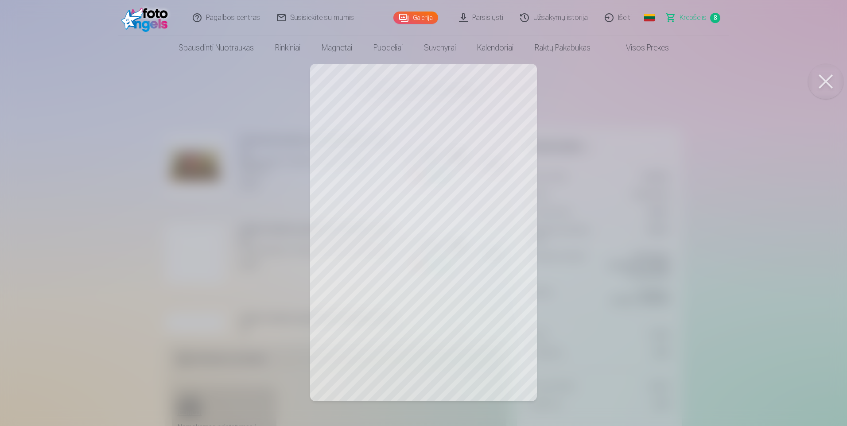
click at [833, 79] on button at bounding box center [825, 81] width 35 height 35
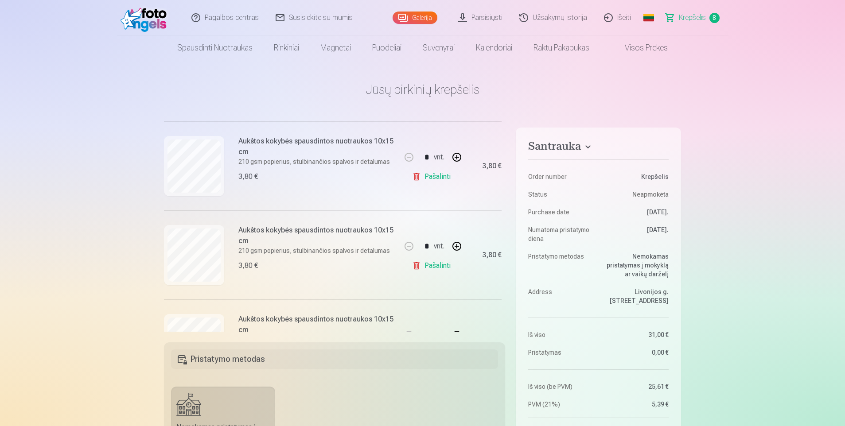
scroll to position [177, 0]
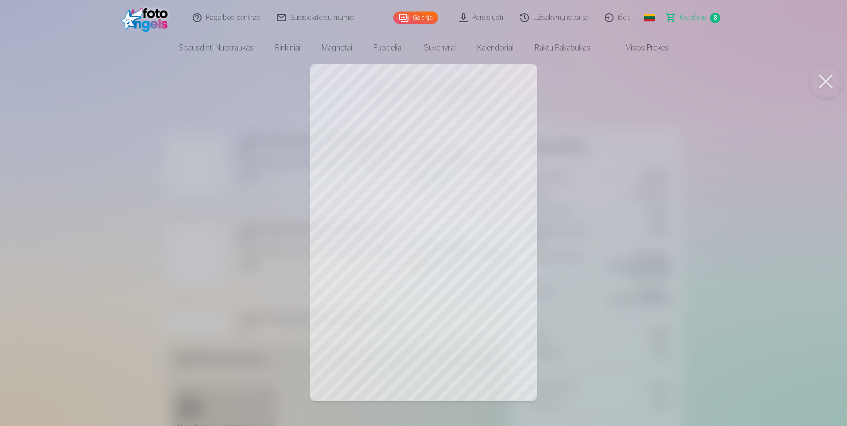
click at [829, 77] on button at bounding box center [825, 81] width 35 height 35
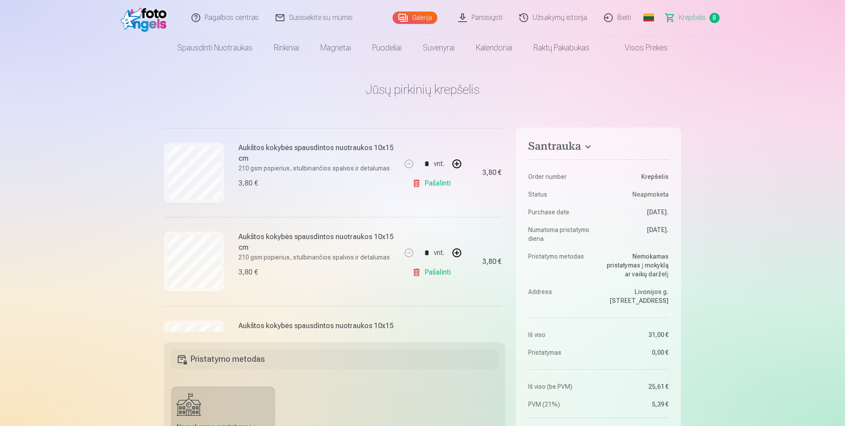
scroll to position [266, 0]
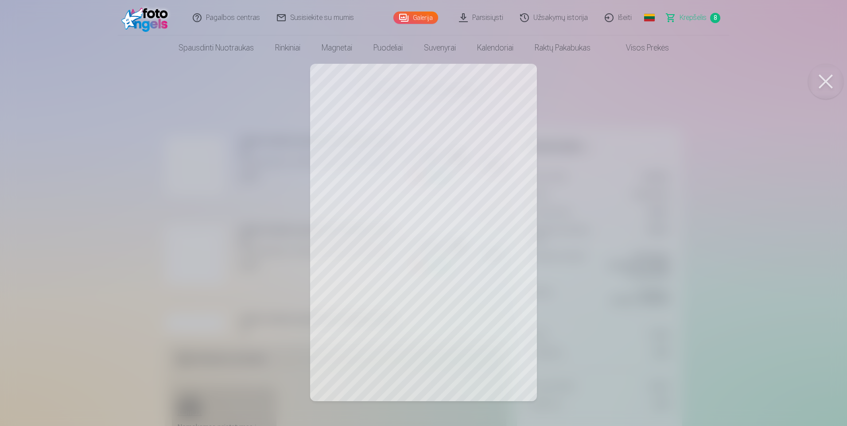
click at [831, 81] on button at bounding box center [825, 81] width 35 height 35
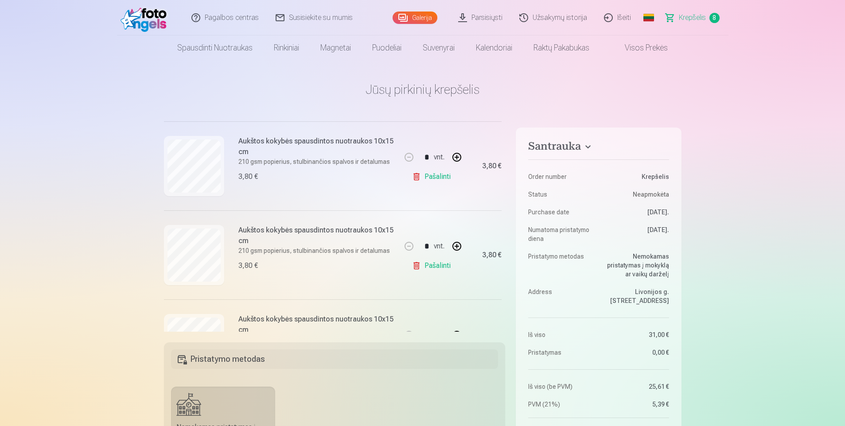
scroll to position [310, 0]
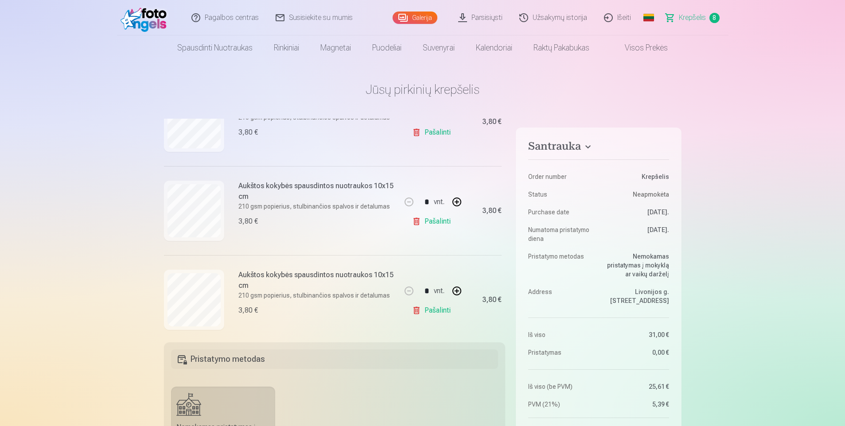
click at [439, 224] on link "Pašalinti" at bounding box center [433, 222] width 42 height 18
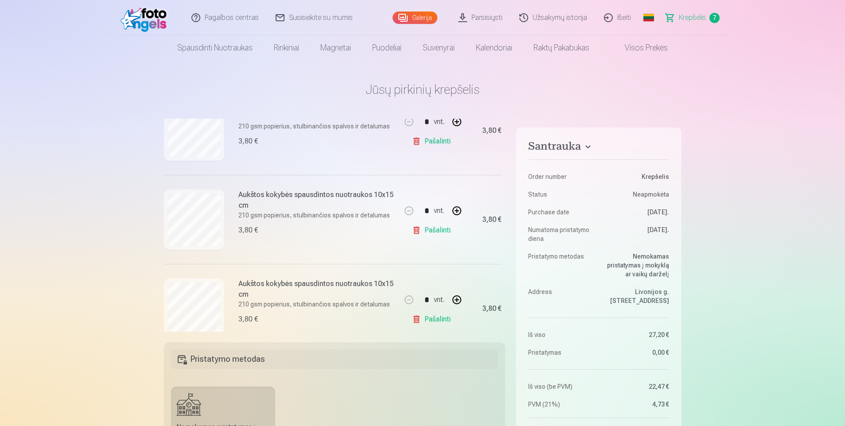
scroll to position [319, 0]
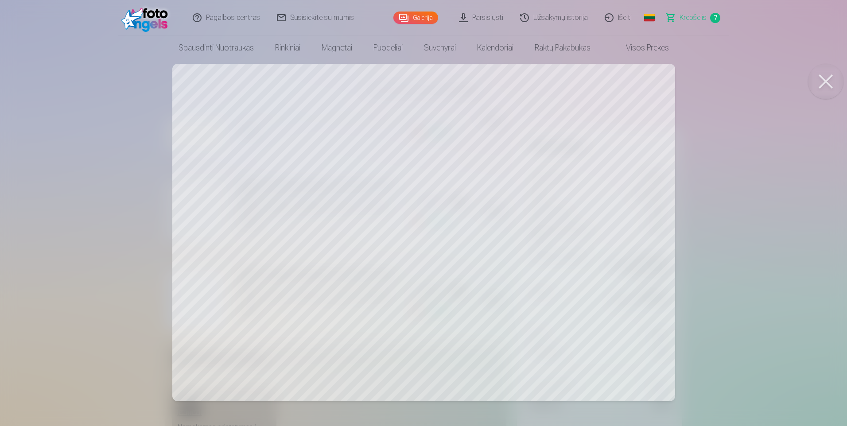
click at [821, 79] on button at bounding box center [825, 81] width 35 height 35
click at [829, 79] on button at bounding box center [825, 81] width 35 height 35
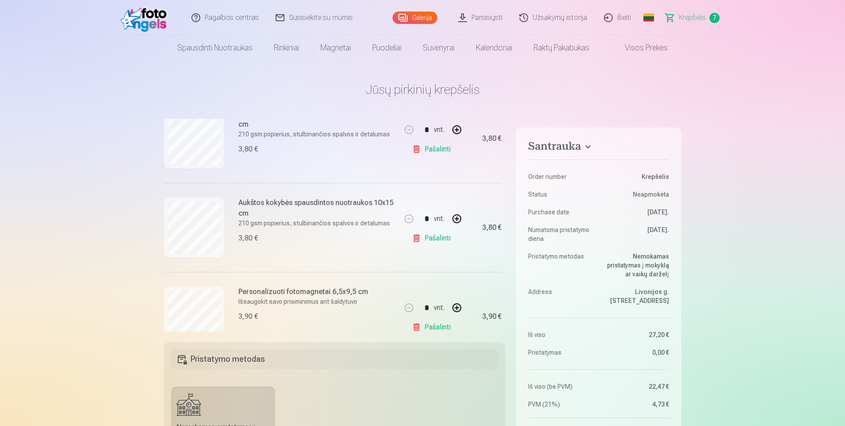
scroll to position [496, 0]
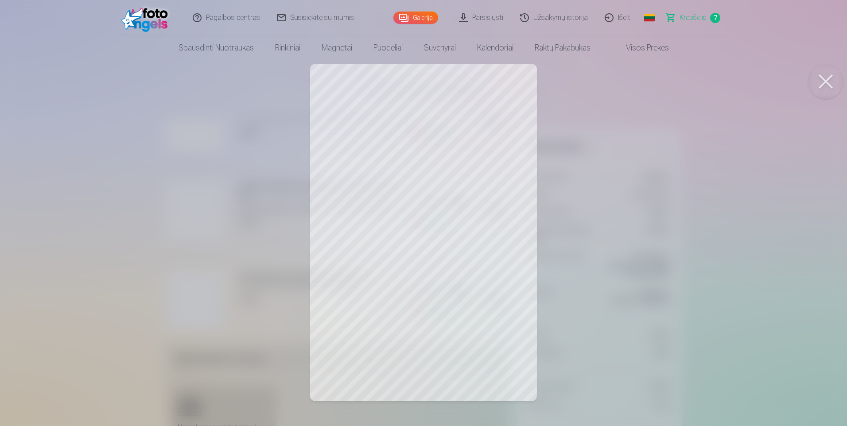
click at [826, 80] on button at bounding box center [825, 81] width 35 height 35
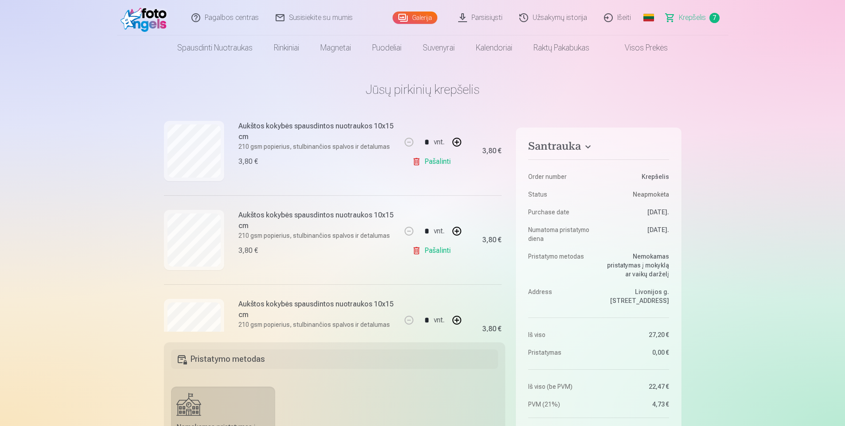
scroll to position [363, 0]
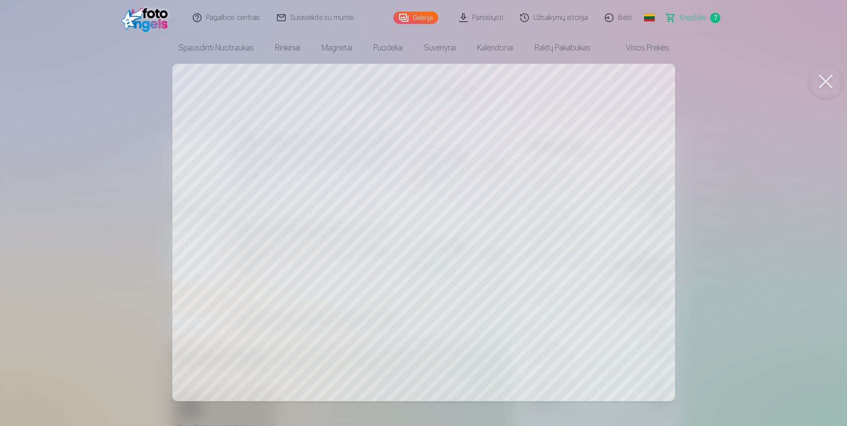
click at [824, 79] on button at bounding box center [825, 81] width 35 height 35
click at [823, 77] on button at bounding box center [825, 81] width 35 height 35
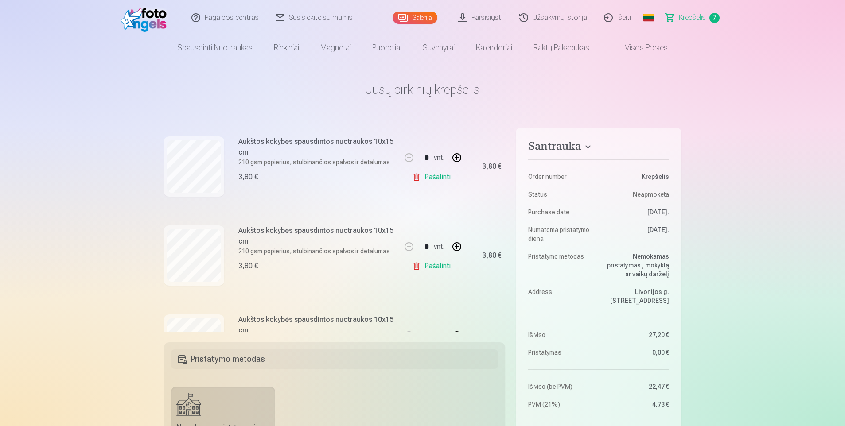
click at [431, 271] on link "Pašalinti" at bounding box center [433, 266] width 42 height 18
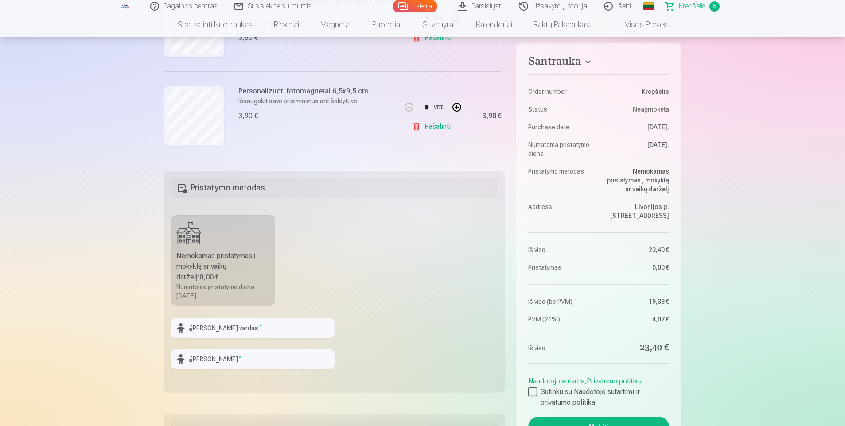
scroll to position [177, 0]
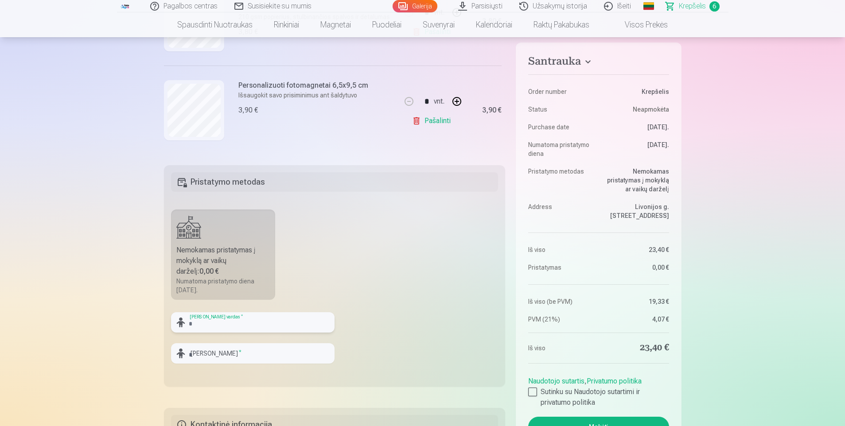
click at [221, 324] on input "text" at bounding box center [253, 322] width 164 height 20
type input "*******"
type input "**********"
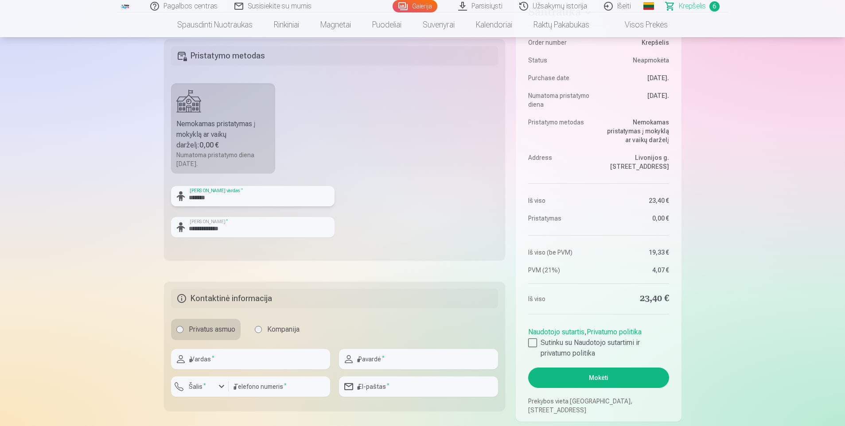
scroll to position [355, 0]
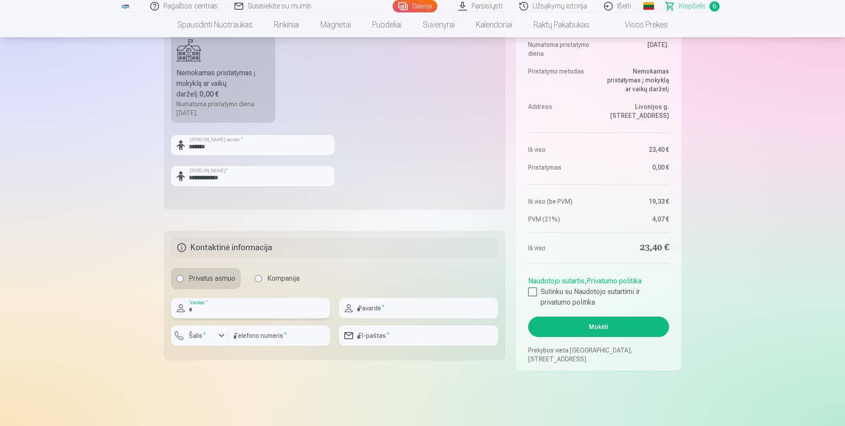
click at [280, 314] on input "text" at bounding box center [250, 308] width 159 height 20
type input "*****"
click at [414, 306] on input "text" at bounding box center [418, 308] width 159 height 20
type input "**********"
type input "*********"
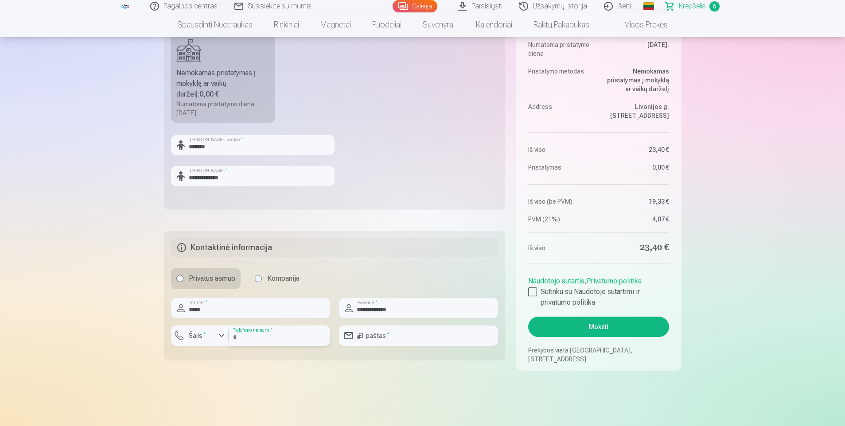
type input "**********"
click at [273, 340] on input "*********" at bounding box center [279, 336] width 101 height 20
drag, startPoint x: 284, startPoint y: 340, endPoint x: 241, endPoint y: 341, distance: 43.0
click at [241, 341] on input "*********" at bounding box center [279, 336] width 101 height 20
type input "*********"
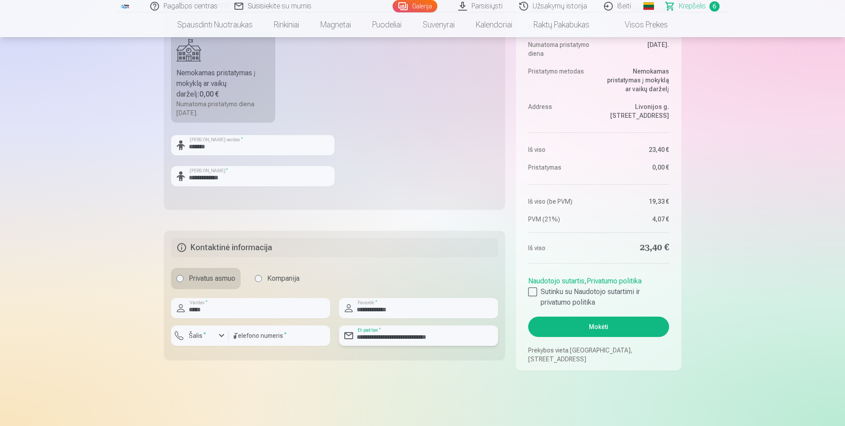
drag, startPoint x: 448, startPoint y: 339, endPoint x: 296, endPoint y: 339, distance: 152.9
click at [296, 339] on div "**********" at bounding box center [334, 325] width 327 height 55
type input "**********"
click at [414, 374] on main "Jūsų pirkinių krepšelis Santrauka Order number Krepšelis Status Neapmokėta Purc…" at bounding box center [423, 60] width 518 height 708
click at [533, 292] on div at bounding box center [532, 292] width 9 height 9
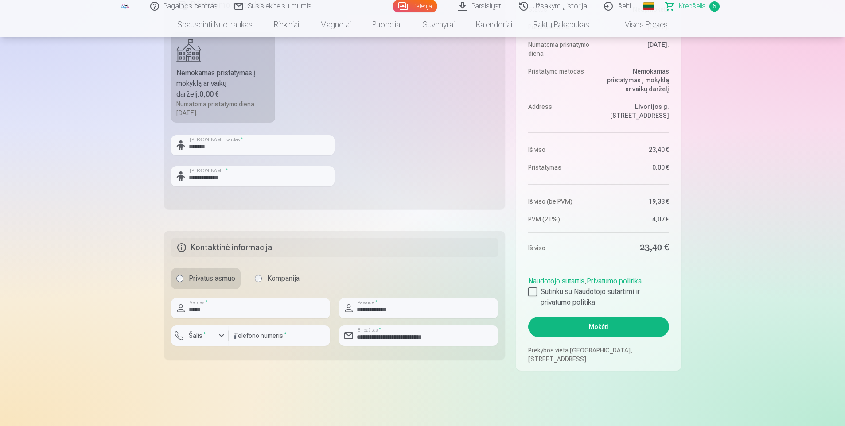
click at [611, 330] on button "Mokėti" at bounding box center [598, 327] width 140 height 20
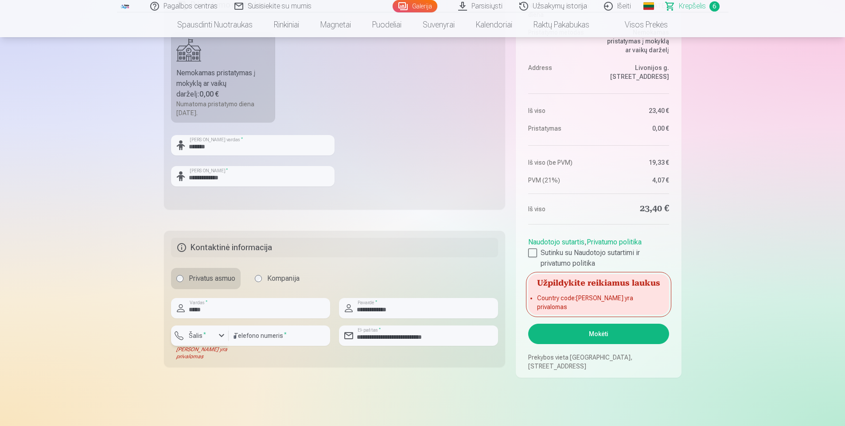
click at [203, 339] on label "Šalis *" at bounding box center [197, 335] width 24 height 9
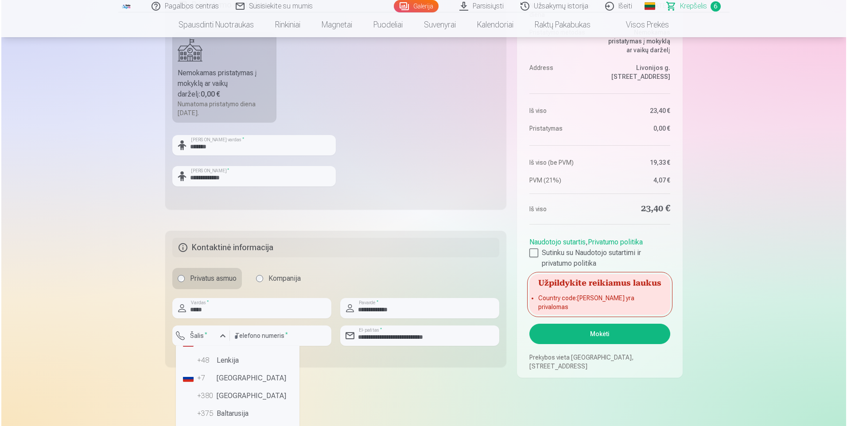
scroll to position [44, 0]
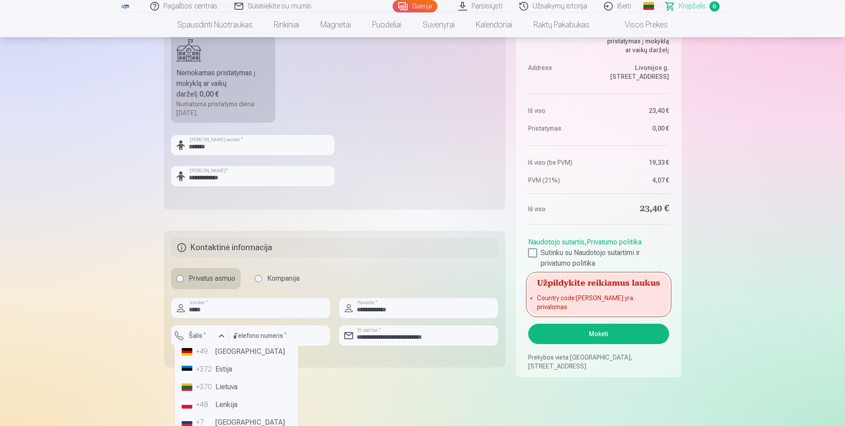
click at [227, 382] on li "+370 Lietuva" at bounding box center [236, 387] width 117 height 18
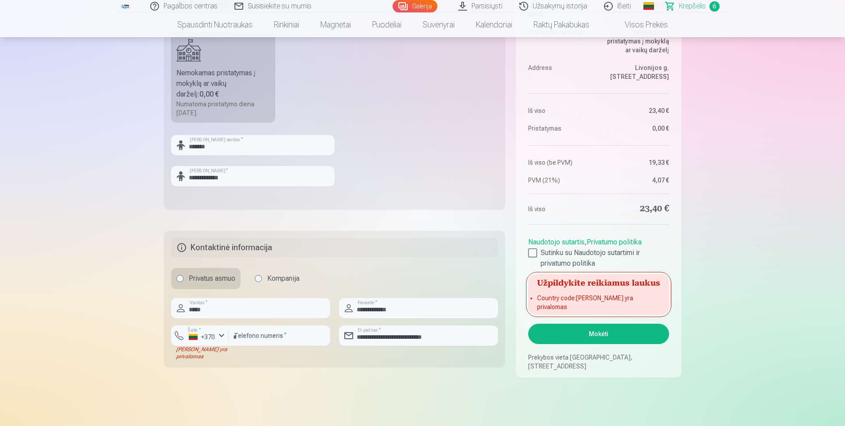
click at [318, 389] on main "Jūsų pirkinių krepšelis Santrauka Order number Krepšelis Status Neapmokėta Purc…" at bounding box center [423, 63] width 518 height 715
click at [593, 334] on button "Mokėti" at bounding box center [598, 334] width 140 height 20
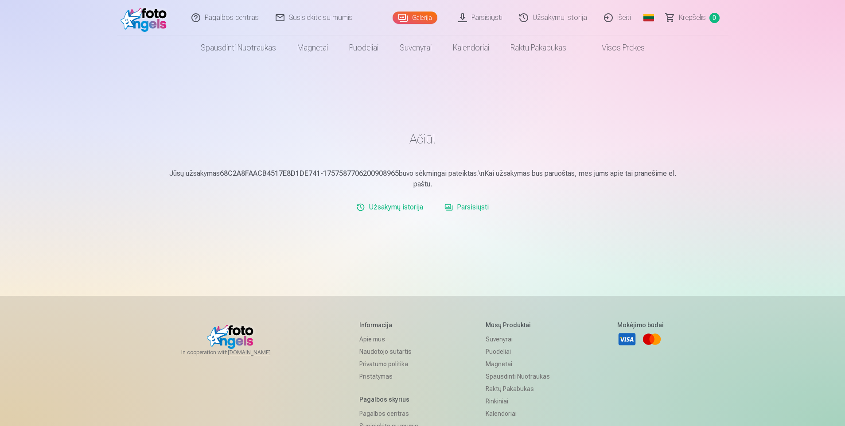
click at [704, 12] on link "Krepšelis 0" at bounding box center [693, 17] width 71 height 35
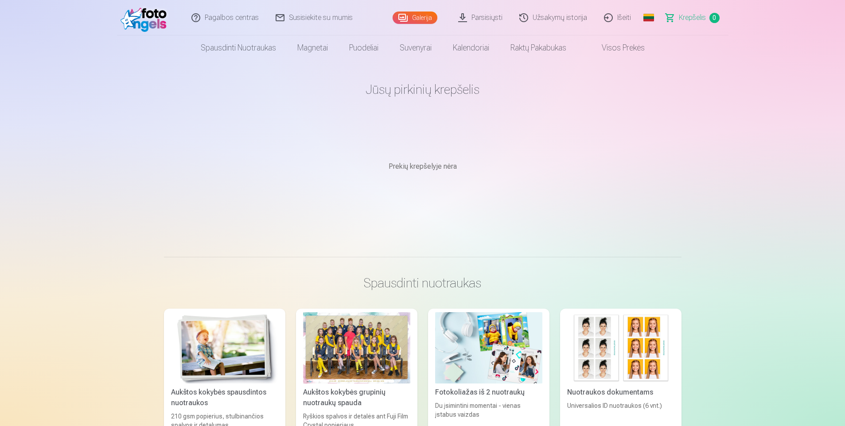
click at [620, 14] on link "Išeiti" at bounding box center [618, 17] width 44 height 35
